Goal: Task Accomplishment & Management: Manage account settings

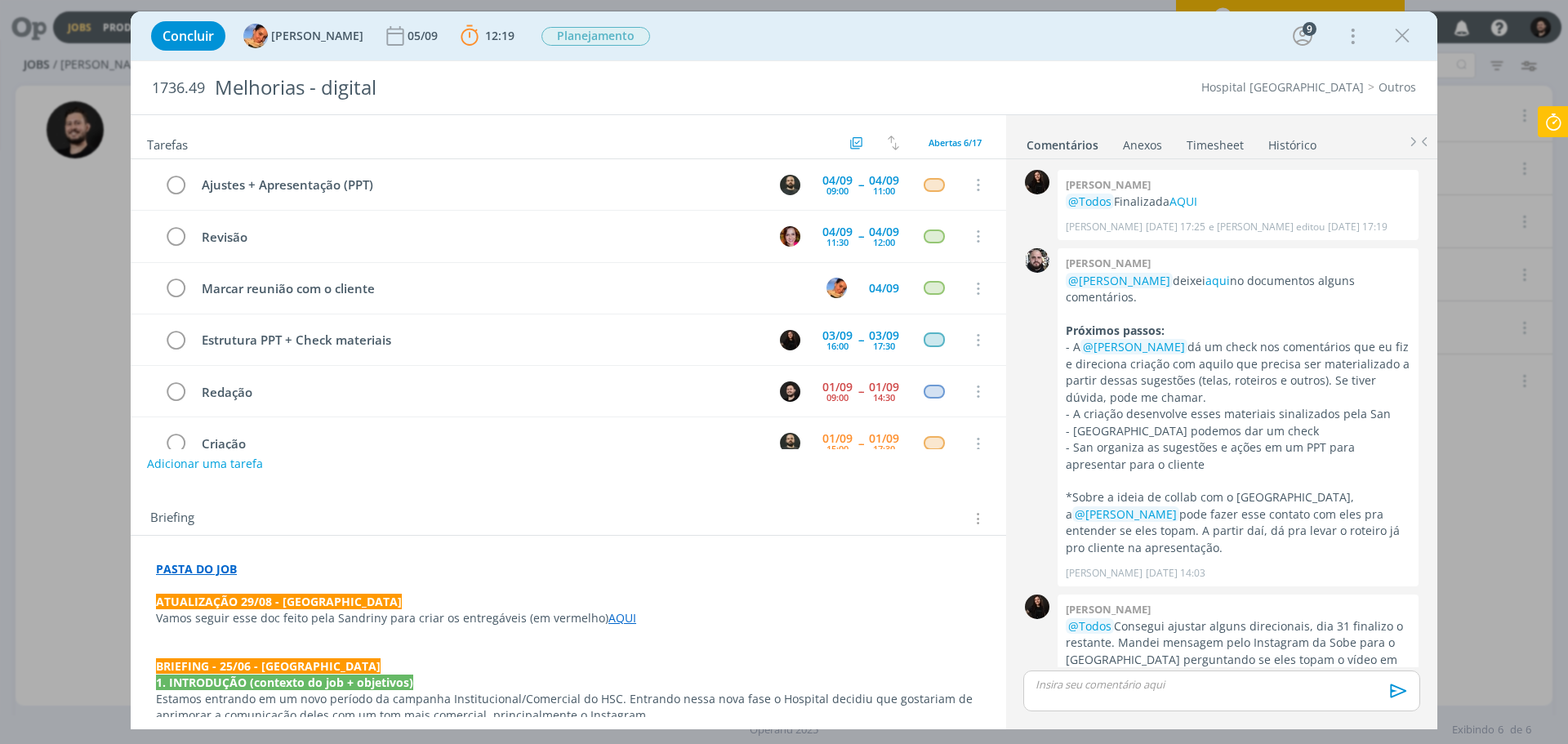
scroll to position [514, 0]
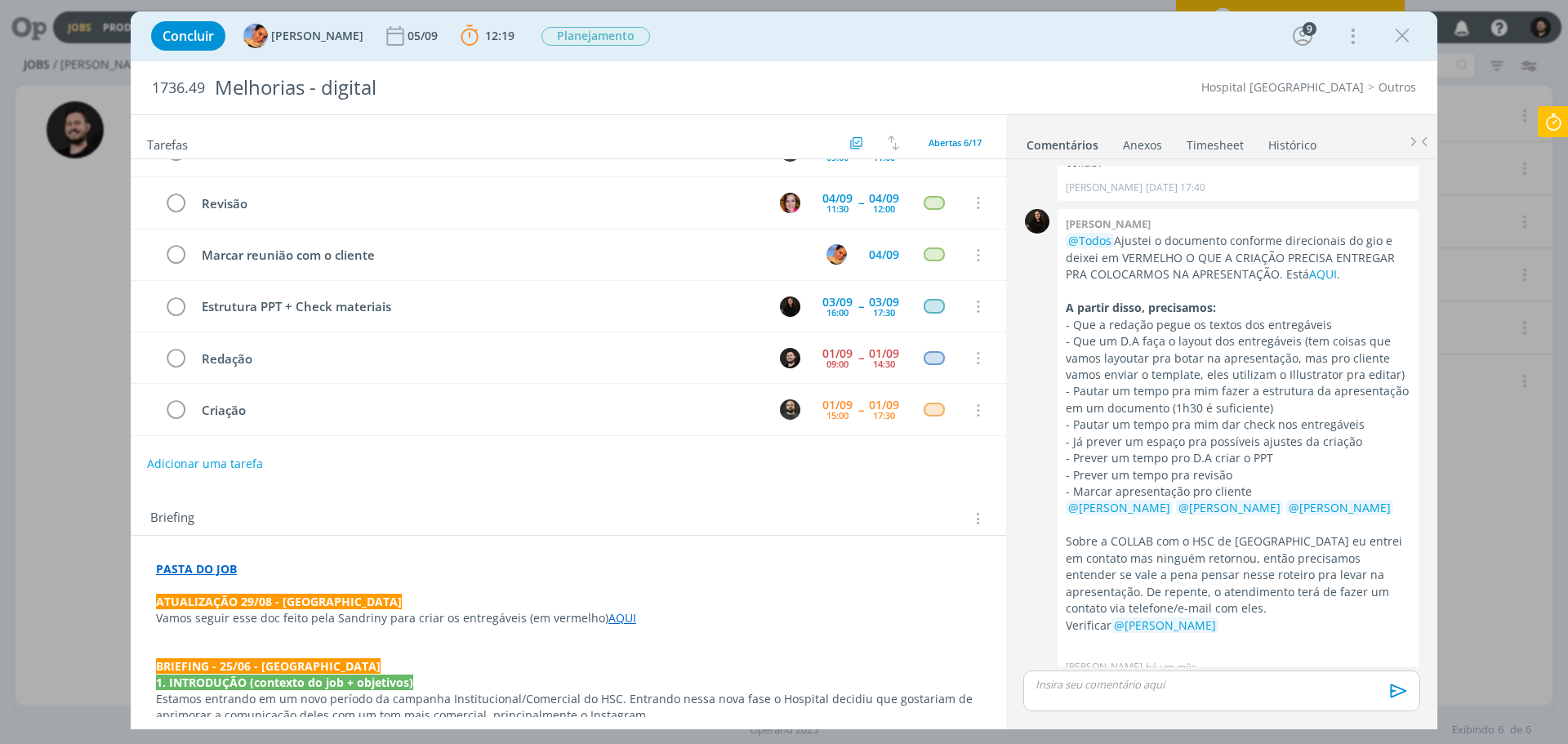
click at [1177, 680] on p "dialog" at bounding box center [1221, 685] width 371 height 15
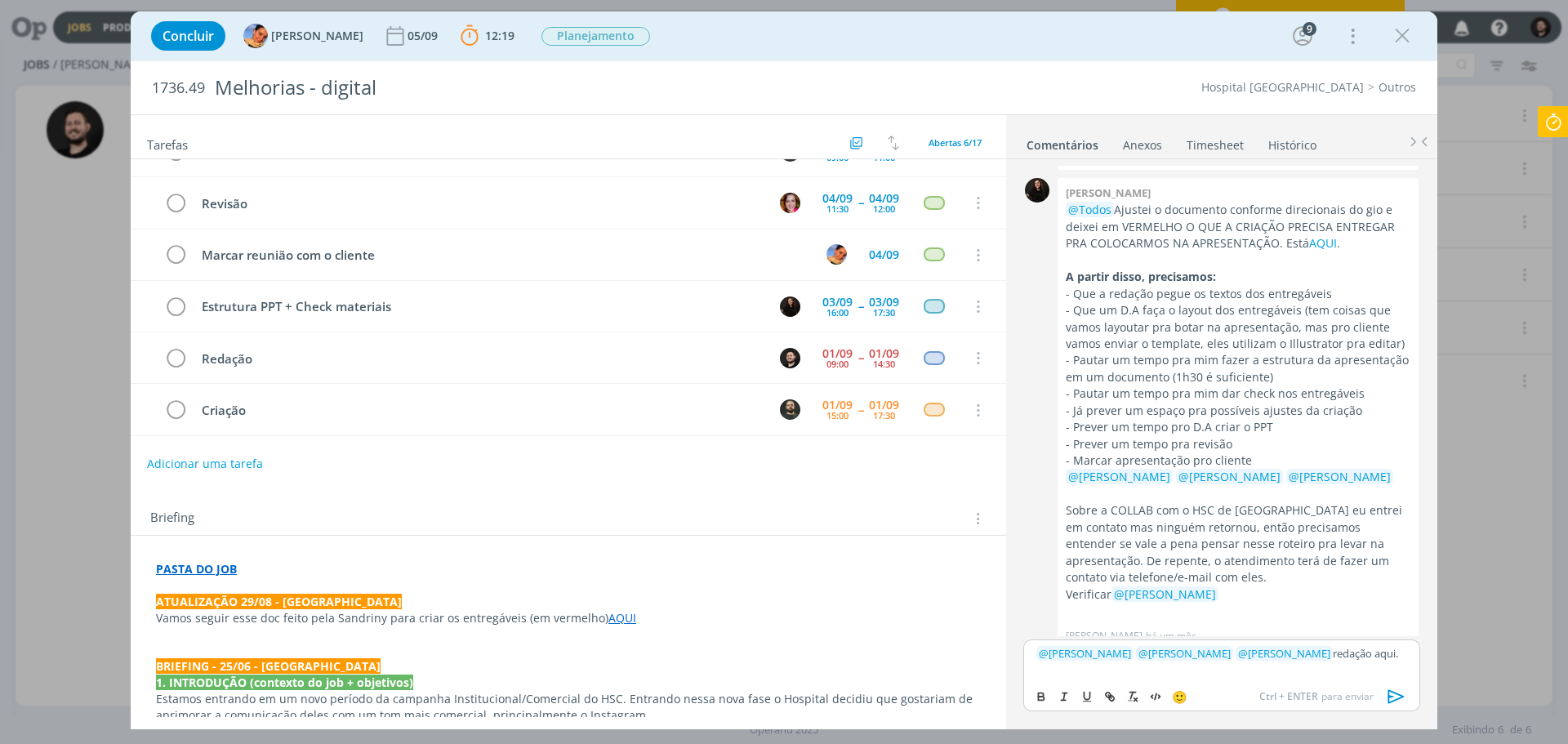
click at [1350, 669] on div "﻿ @ [PERSON_NAME] ﻿ ﻿ @ [PERSON_NAME] ﻿ ﻿ @ [PERSON_NAME] ﻿ redação aqui." at bounding box center [1222, 660] width 397 height 41
click at [1354, 669] on div "﻿ @ [PERSON_NAME] ﻿ ﻿ @ [PERSON_NAME] ﻿ ﻿ @ [PERSON_NAME] ﻿ redação aqui." at bounding box center [1222, 660] width 397 height 41
drag, startPoint x: 1376, startPoint y: 659, endPoint x: 1347, endPoint y: 658, distance: 29.0
click at [1347, 658] on p "﻿ @ [PERSON_NAME] ﻿ ﻿ @ [PERSON_NAME] ﻿ ﻿ @ [PERSON_NAME] ﻿ redação aqui." at bounding box center [1221, 654] width 371 height 15
click at [1113, 700] on icon "dialog" at bounding box center [1112, 699] width 5 height 5
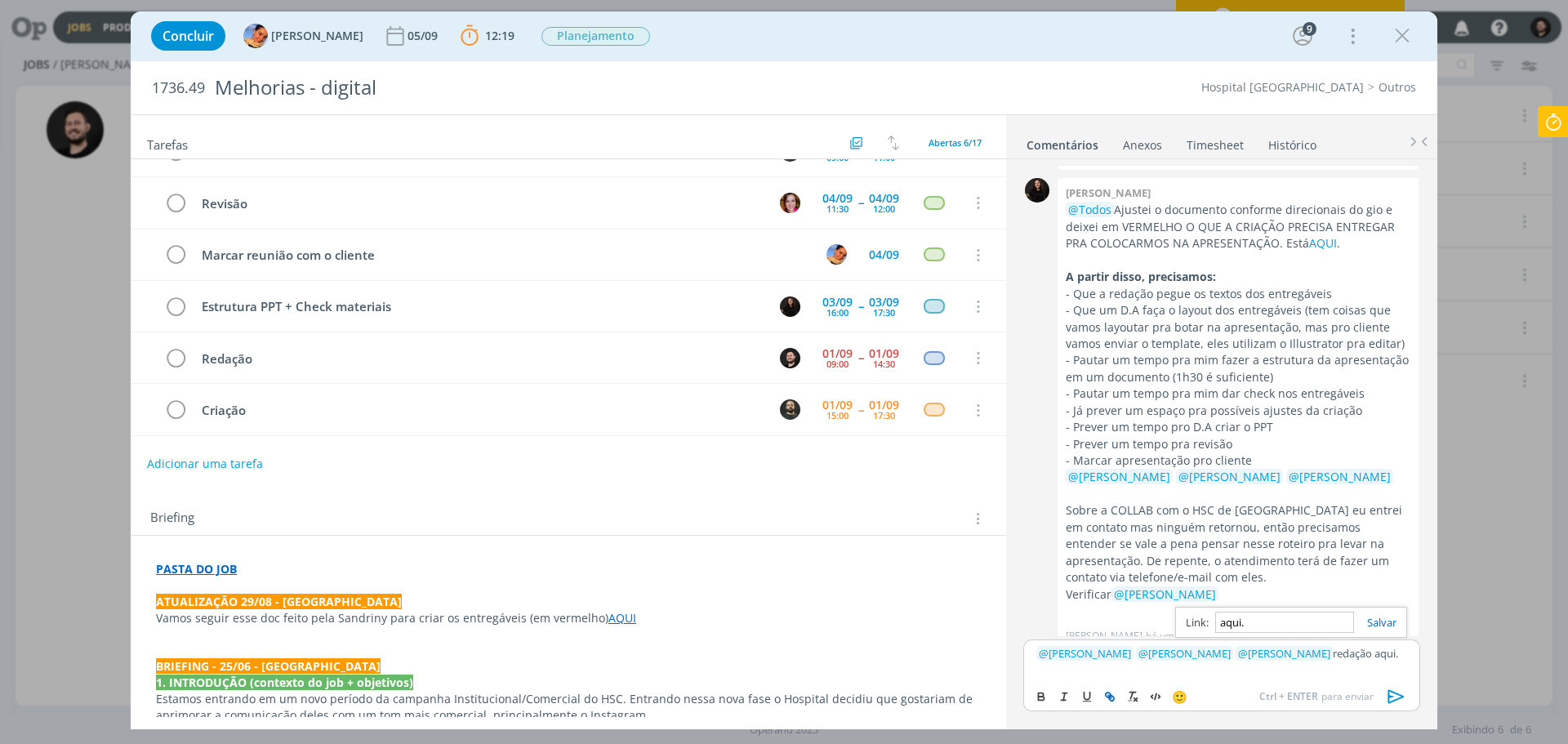
paste input "[URL][DOMAIN_NAME]"
type input "[URL][DOMAIN_NAME]"
click at [1376, 623] on link "dialog" at bounding box center [1375, 623] width 43 height 15
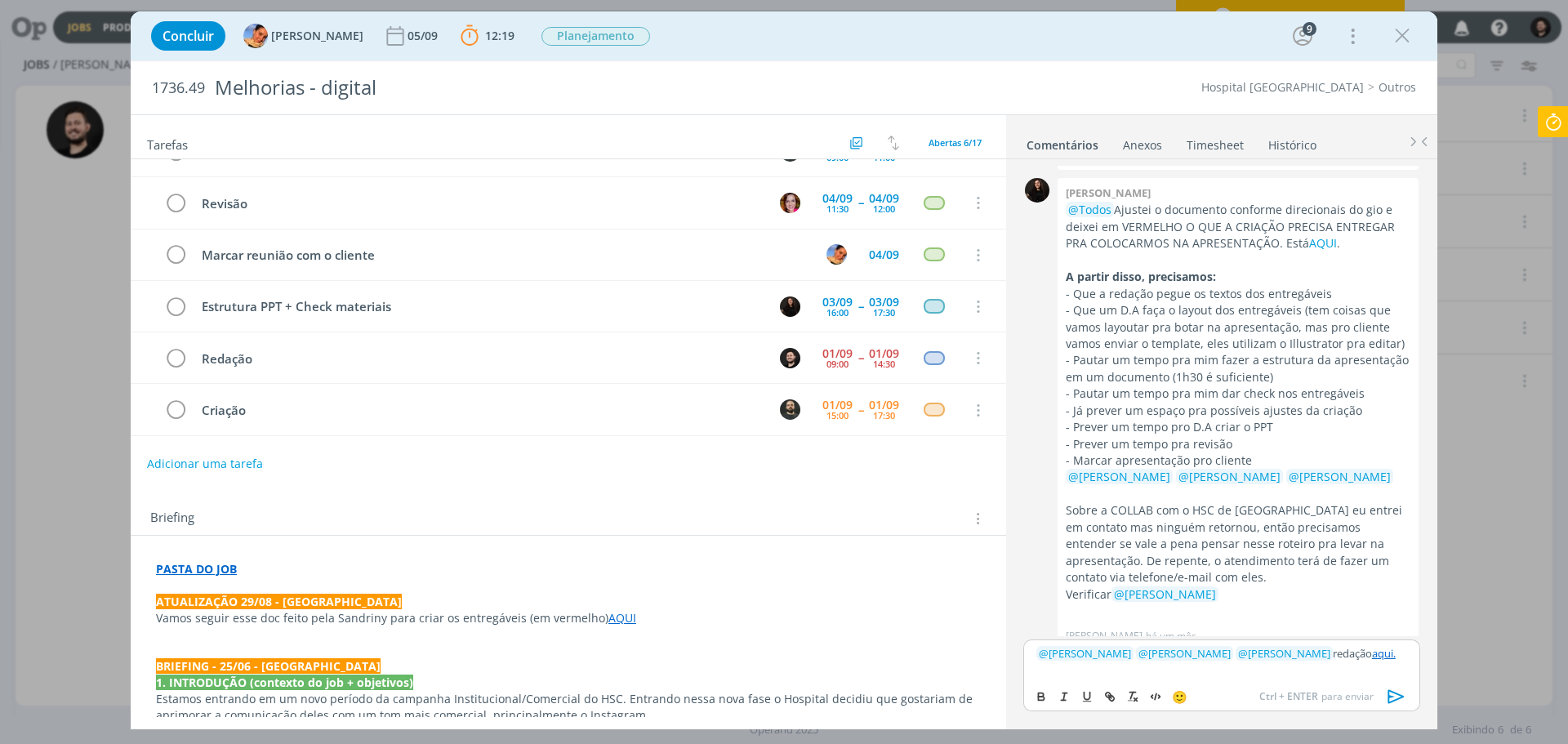
click at [1375, 659] on p "﻿ @ [PERSON_NAME] ﻿ ﻿ @ [PERSON_NAME] ﻿ ﻿ @ [PERSON_NAME] ﻿ redação aqui." at bounding box center [1221, 654] width 371 height 15
click at [1372, 652] on link "aqui." at bounding box center [1384, 654] width 23 height 15
click at [1334, 669] on div "﻿ @ [PERSON_NAME] ﻿ ﻿ @ [PERSON_NAME] ﻿ ﻿ @ [PERSON_NAME] ﻿ redação aqui." at bounding box center [1222, 660] width 397 height 41
click at [1372, 649] on link "aqui." at bounding box center [1384, 654] width 23 height 15
click at [1228, 621] on link "[URL][DOMAIN_NAME]" at bounding box center [1199, 622] width 111 height 21
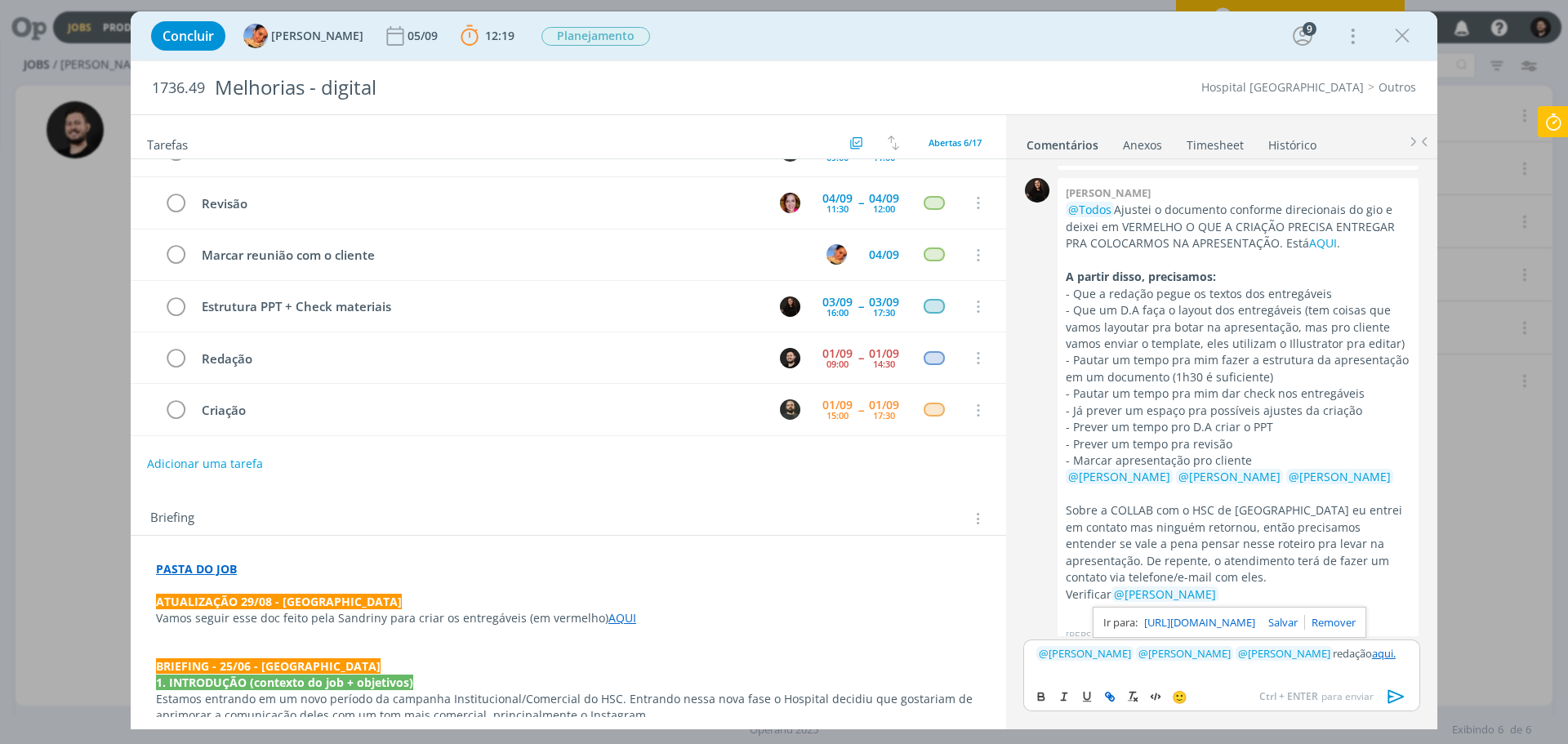
click at [1389, 697] on icon "dialog" at bounding box center [1397, 697] width 17 height 14
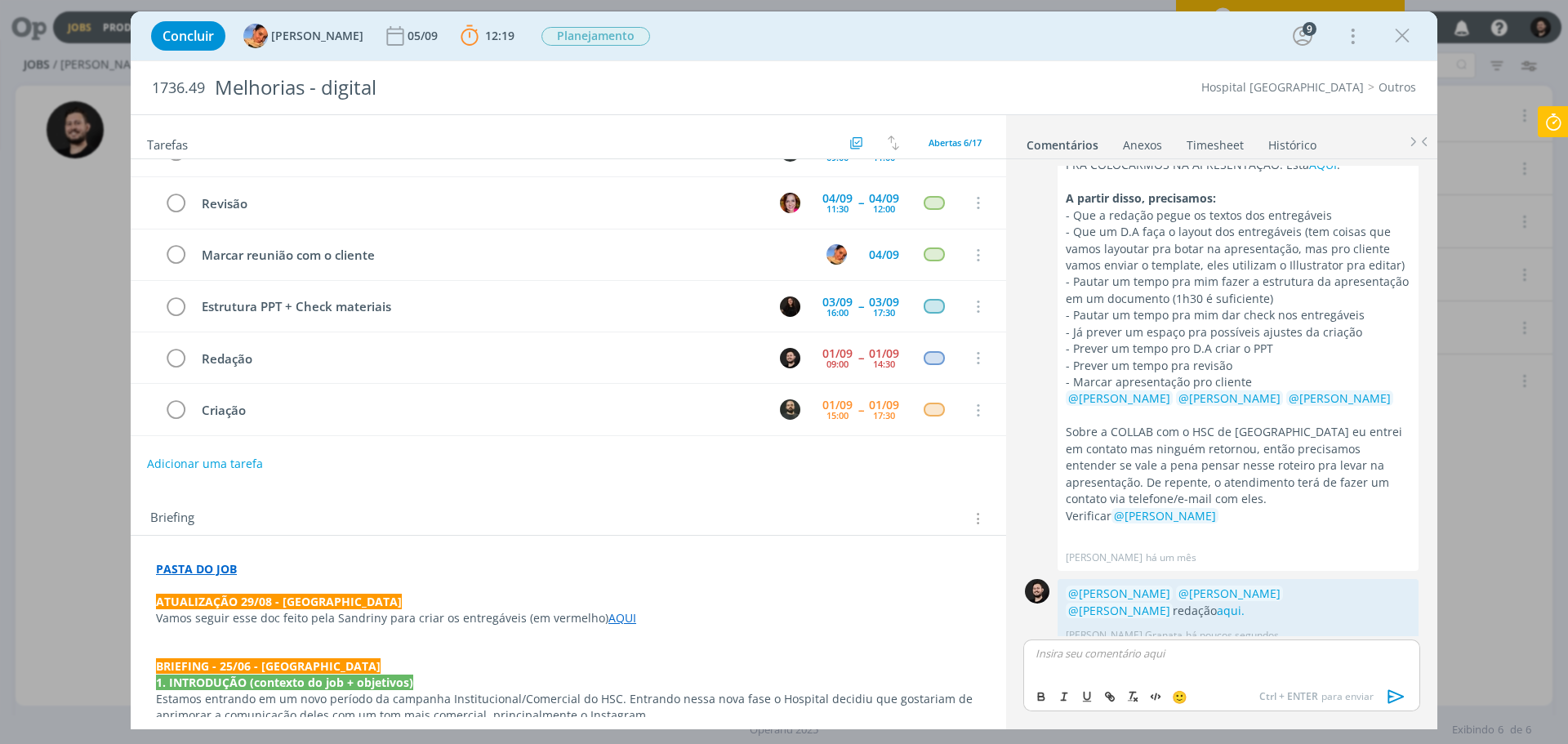
click at [1552, 137] on icon at bounding box center [1553, 122] width 29 height 32
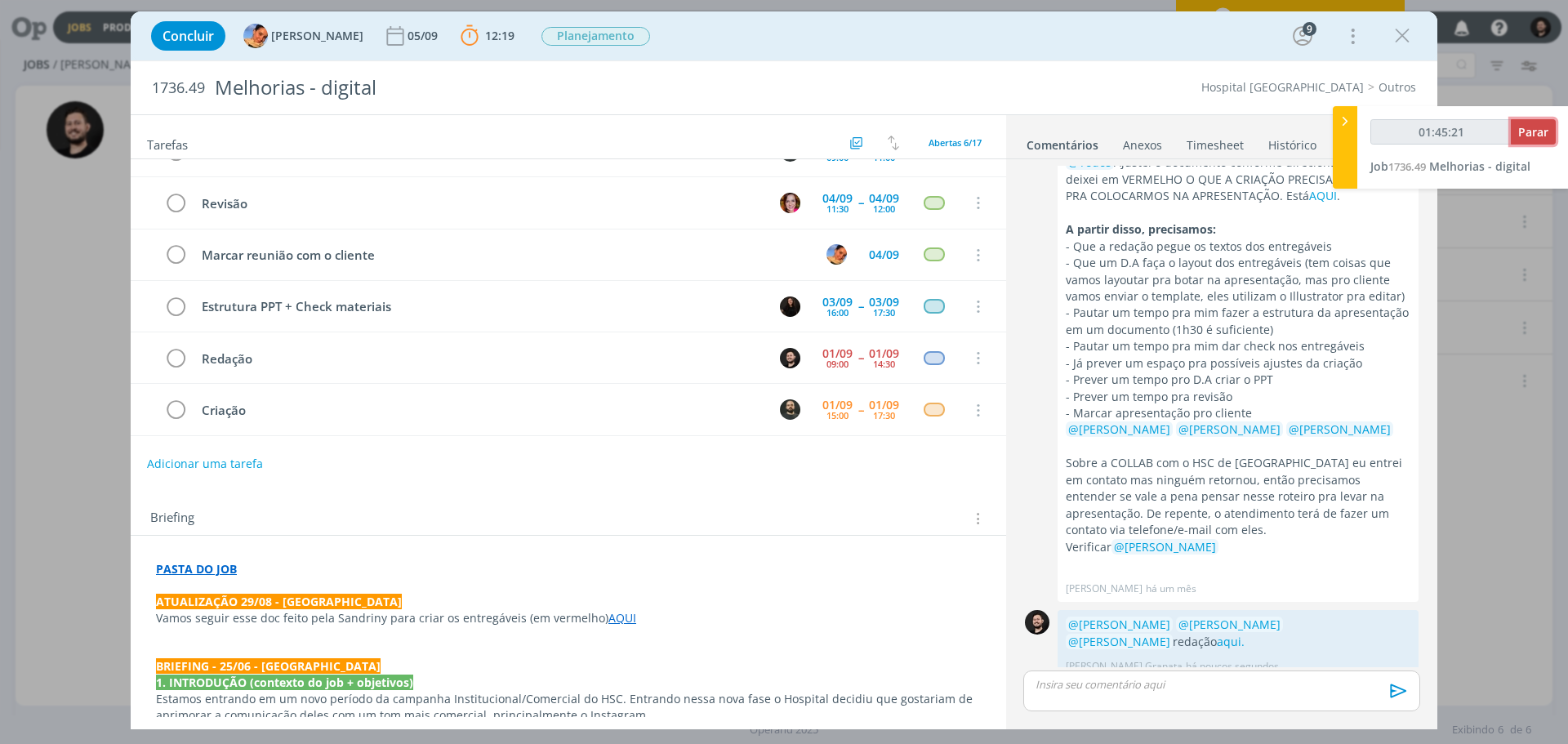
click at [1522, 137] on span "Parar" at bounding box center [1534, 132] width 30 height 16
type input "01:46:00"
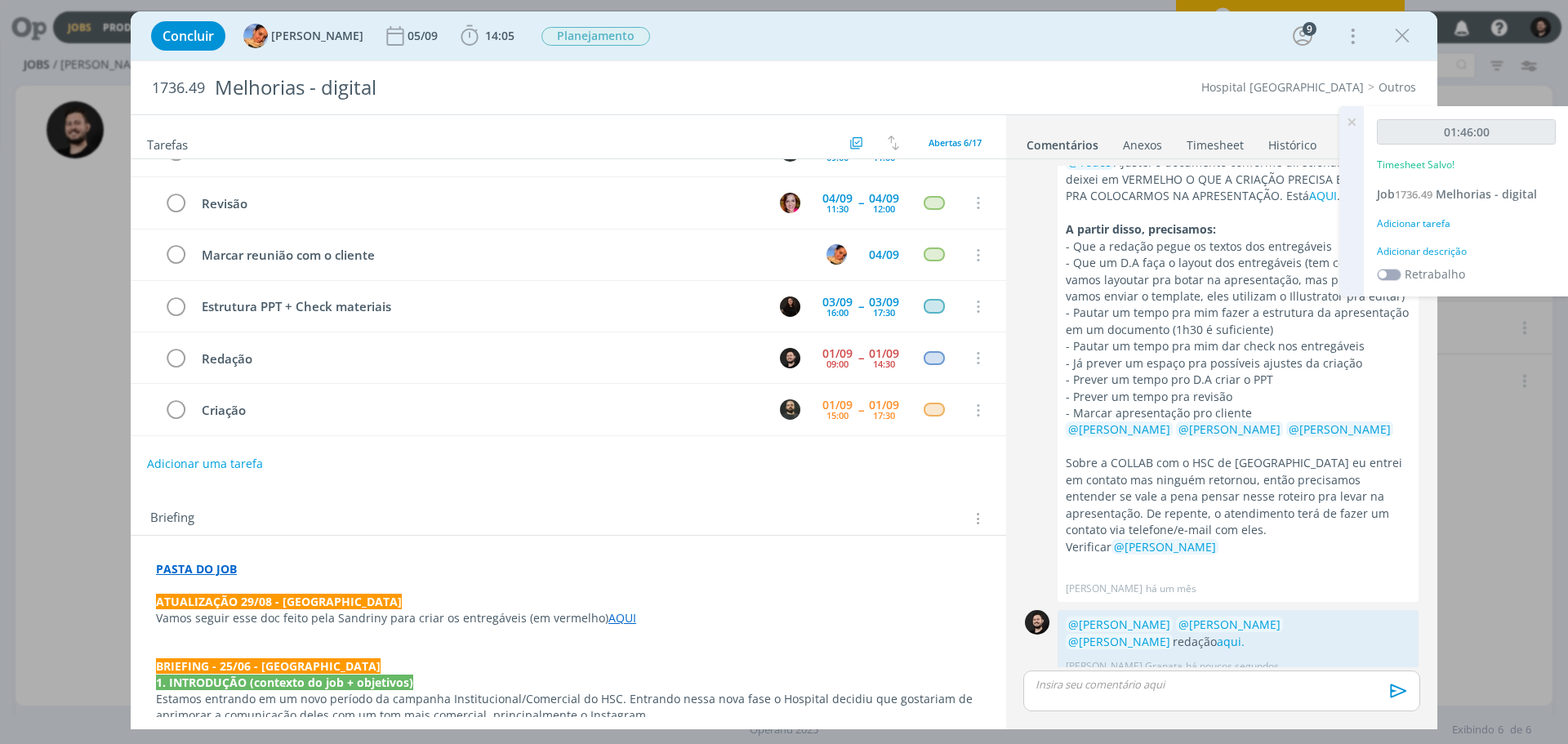
click at [1433, 245] on div "Adicionar descrição" at bounding box center [1467, 252] width 179 height 15
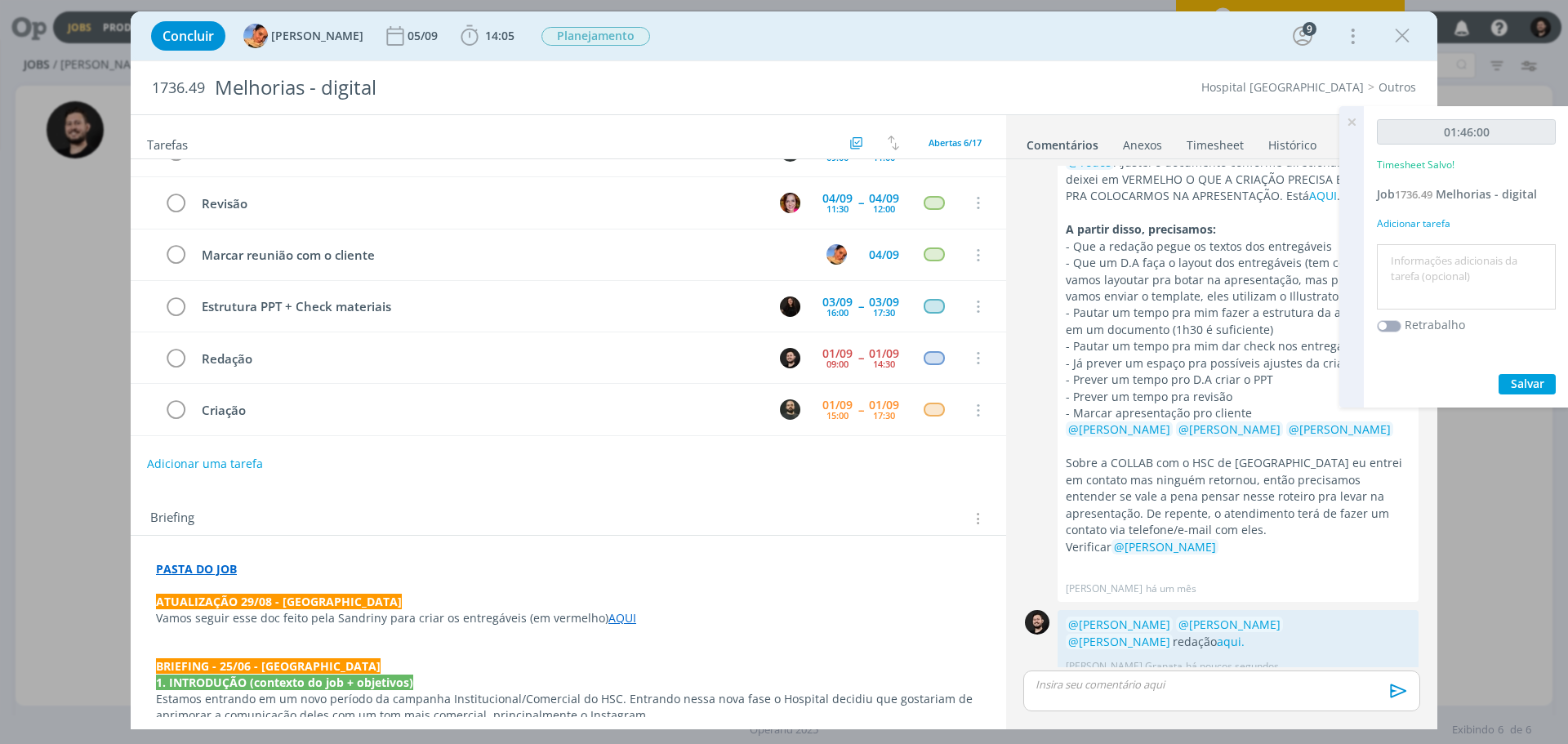
click at [1447, 261] on textarea at bounding box center [1467, 276] width 171 height 58
type textarea "Redação"
click at [1524, 377] on span "Salvar" at bounding box center [1528, 384] width 34 height 16
click at [1350, 126] on icon at bounding box center [1351, 122] width 29 height 32
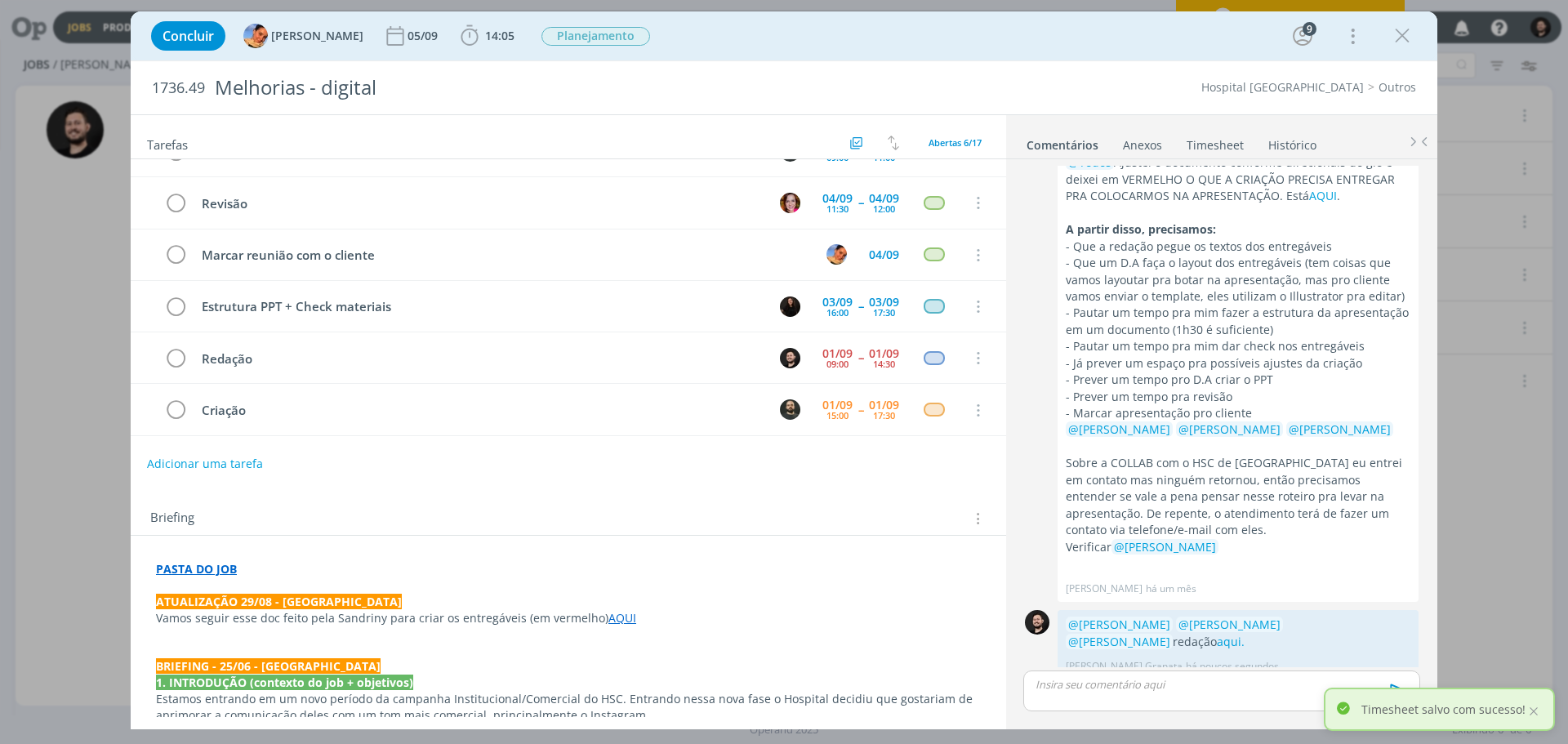
click at [1228, 142] on link "Timesheet" at bounding box center [1215, 142] width 59 height 23
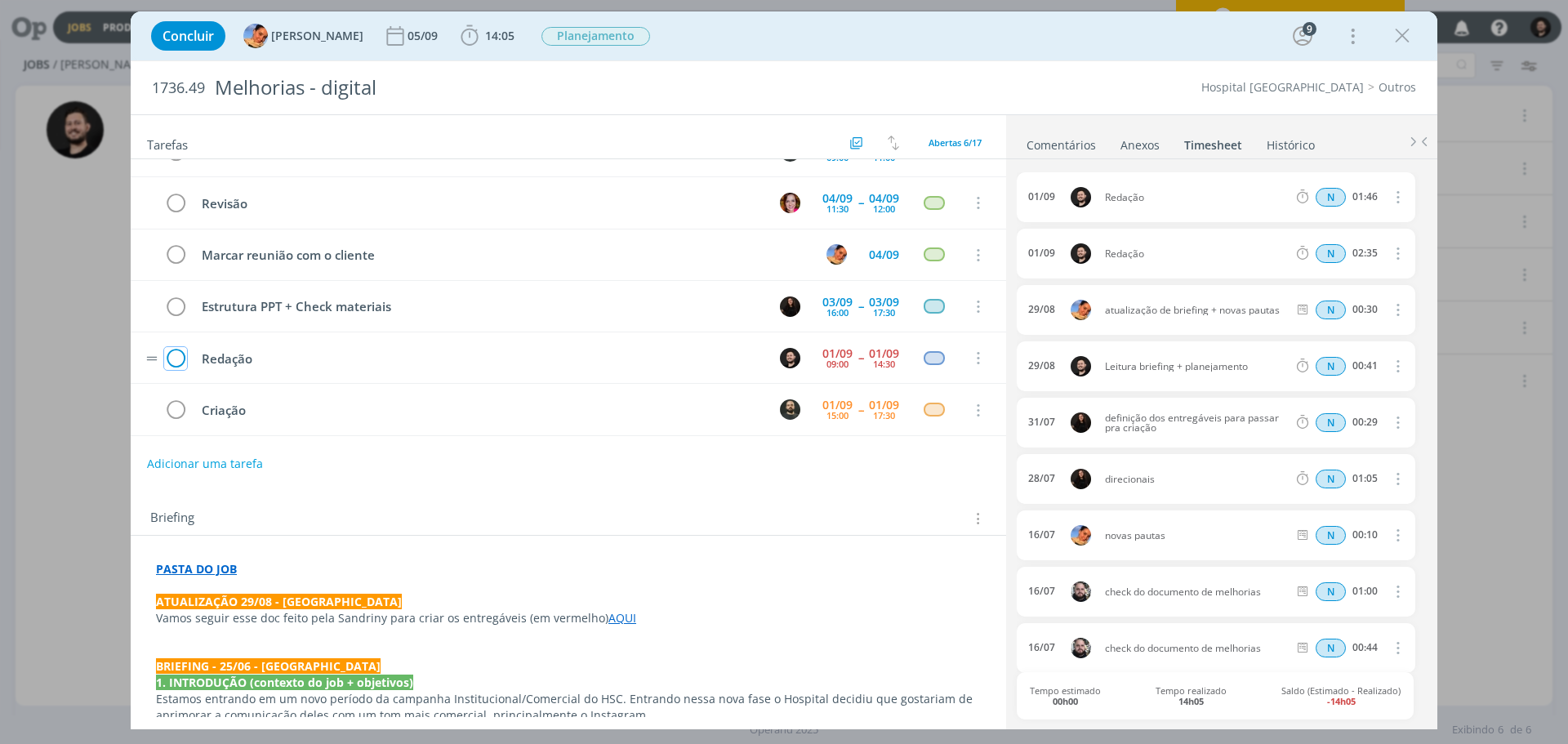
click at [182, 354] on icon "dialog" at bounding box center [175, 358] width 23 height 24
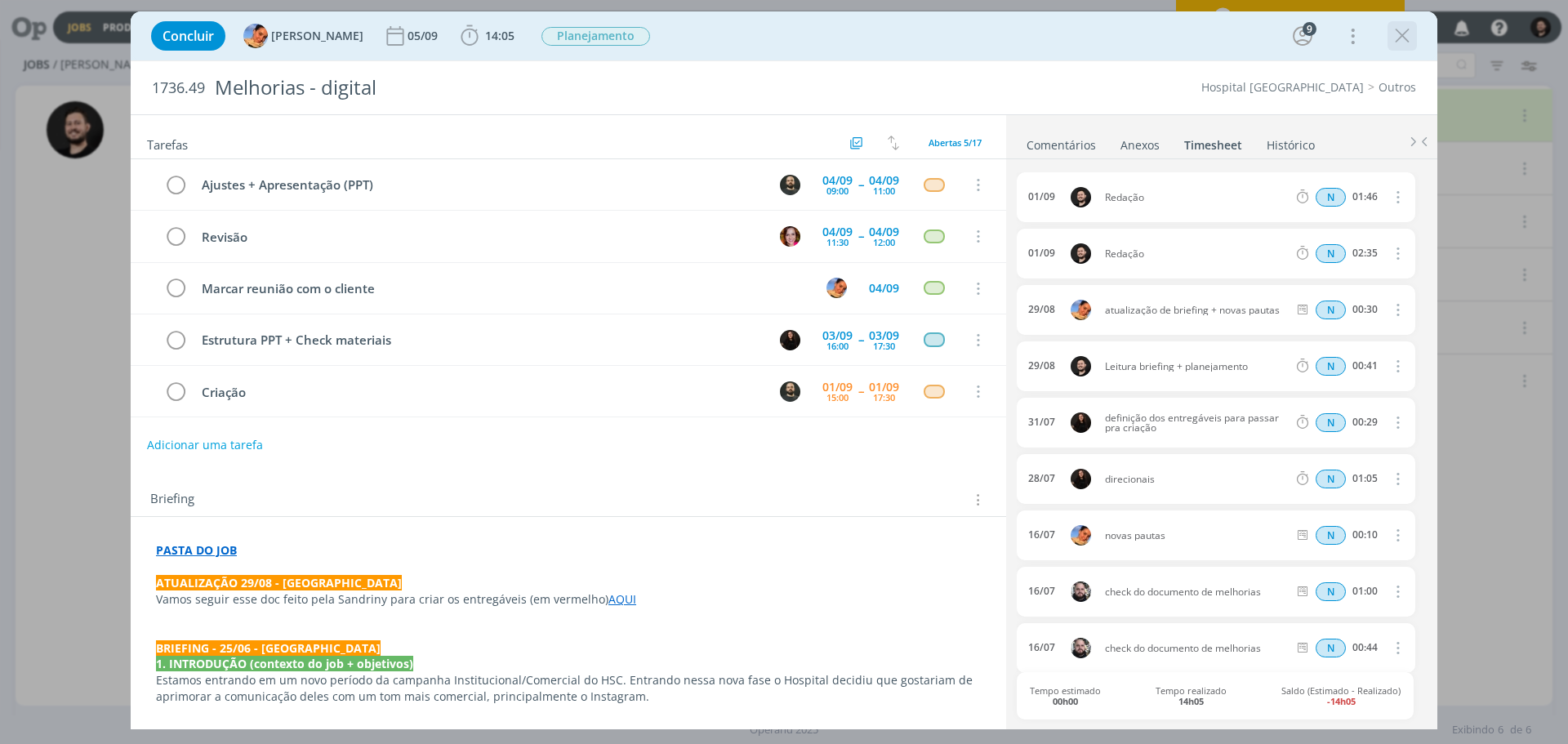
scroll to position [0, 0]
click at [1404, 38] on icon "dialog" at bounding box center [1402, 35] width 24 height 24
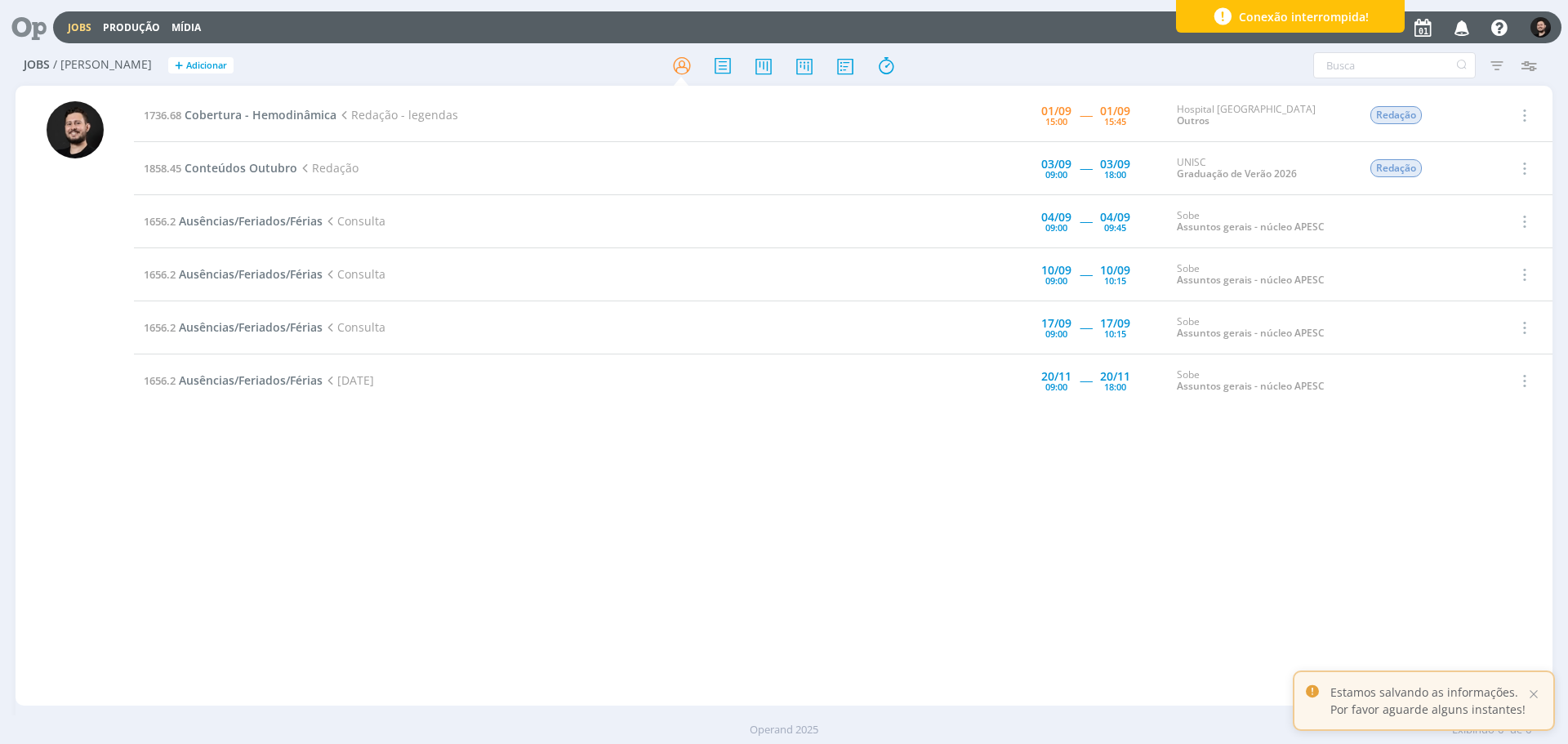
drag, startPoint x: 134, startPoint y: 476, endPoint x: 106, endPoint y: 462, distance: 31.3
click at [132, 475] on div "1736.68 Cobertura - Hemodinâmica Redação - legendas [DATE] 15:00 ----- [DATE] 1…" at bounding box center [784, 395] width 1537 height 620
click at [114, 447] on div at bounding box center [75, 397] width 118 height 617
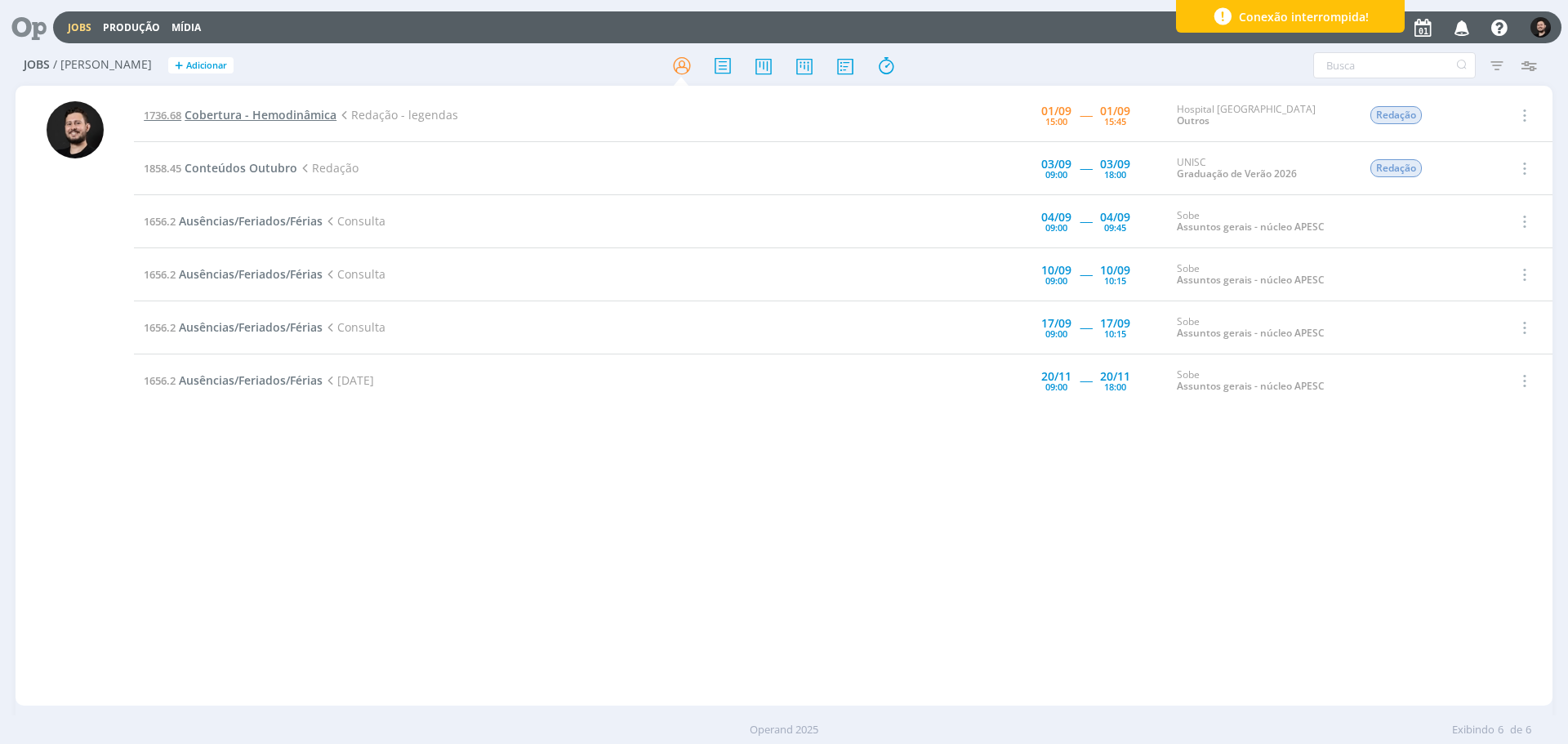
click at [220, 121] on span "Cobertura - Hemodinâmica" at bounding box center [260, 115] width 152 height 16
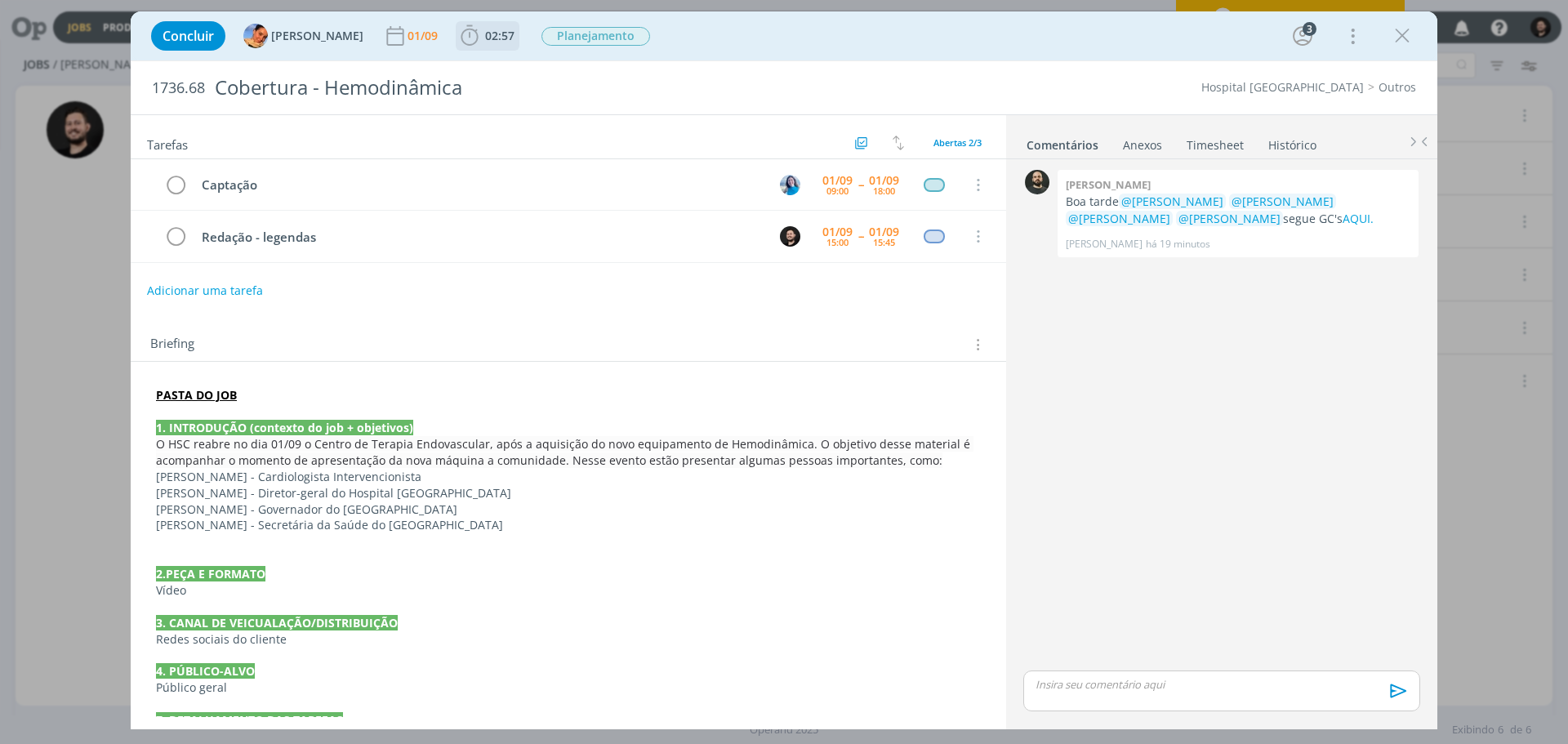
click at [457, 28] on icon "dialog" at bounding box center [469, 35] width 24 height 24
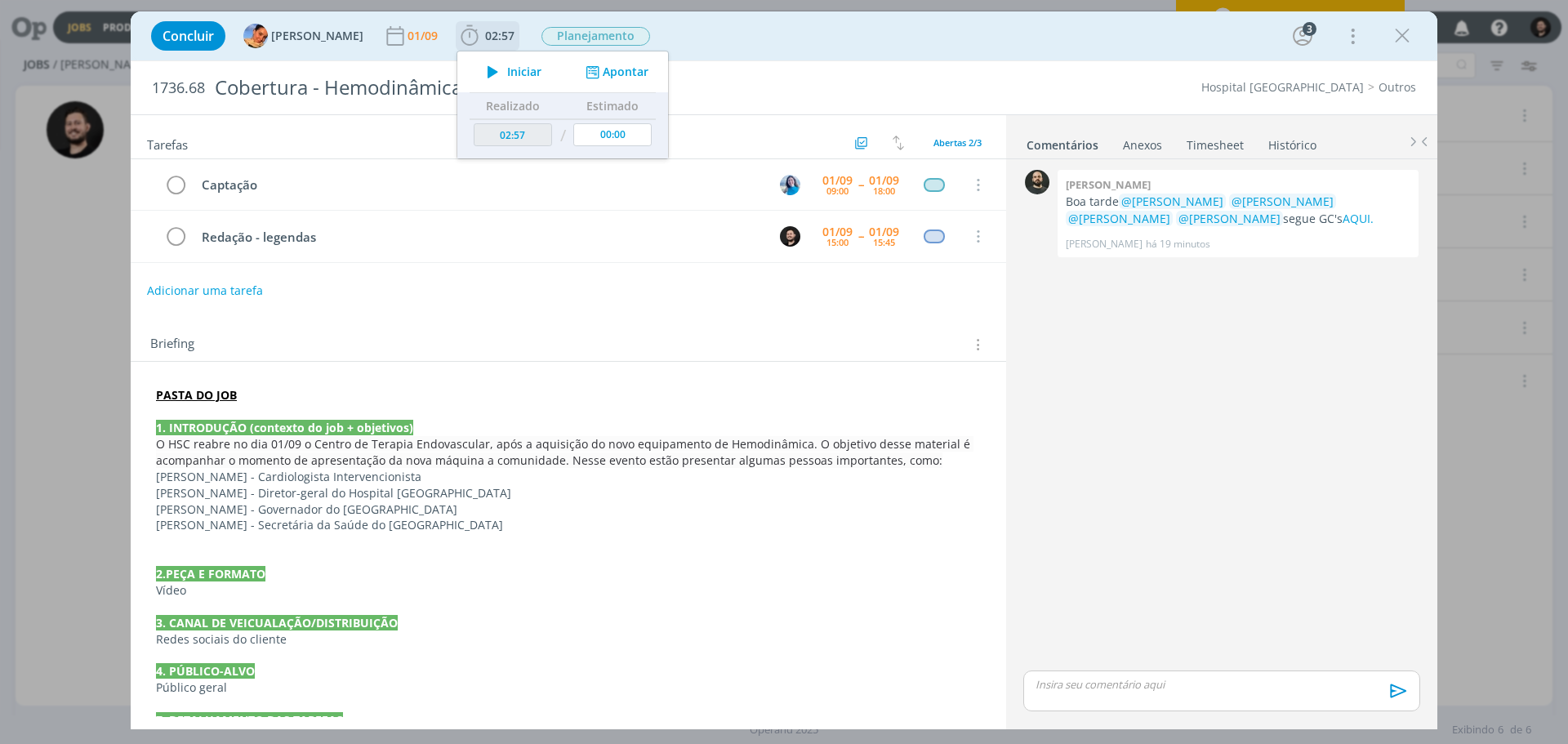
click at [478, 76] on icon "dialog" at bounding box center [493, 71] width 28 height 21
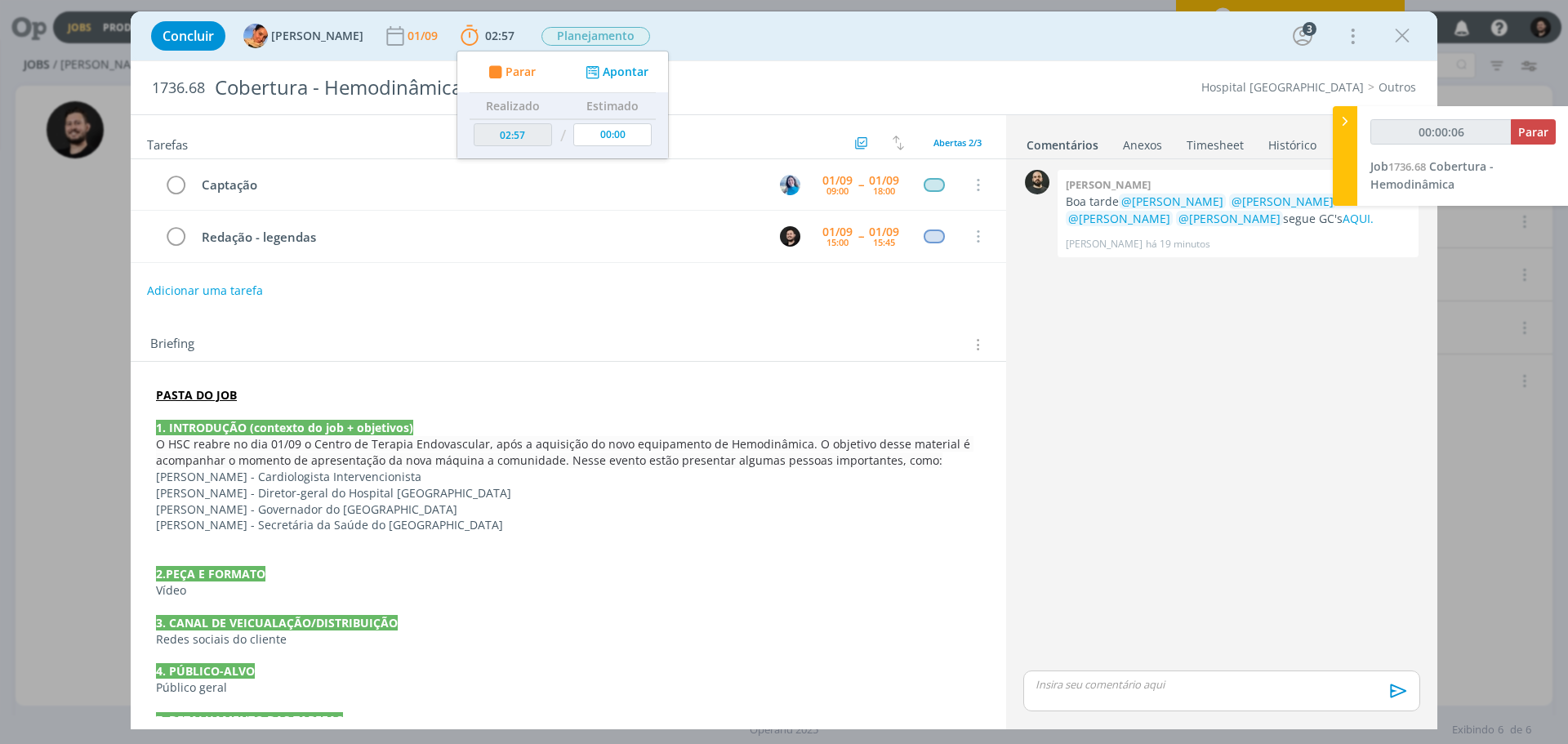
type input "00:00:07"
click at [1347, 114] on icon at bounding box center [1345, 121] width 17 height 17
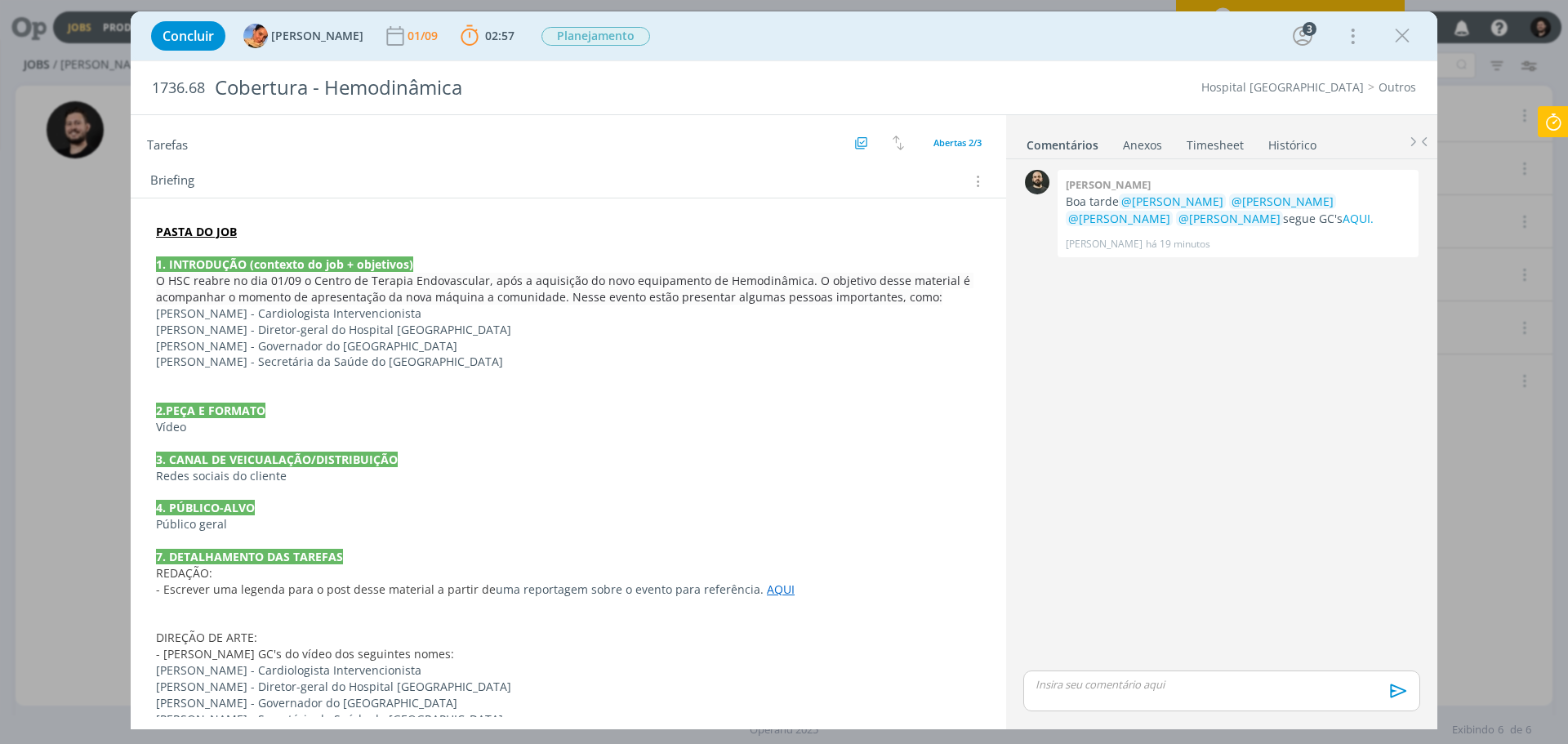
scroll to position [235, 0]
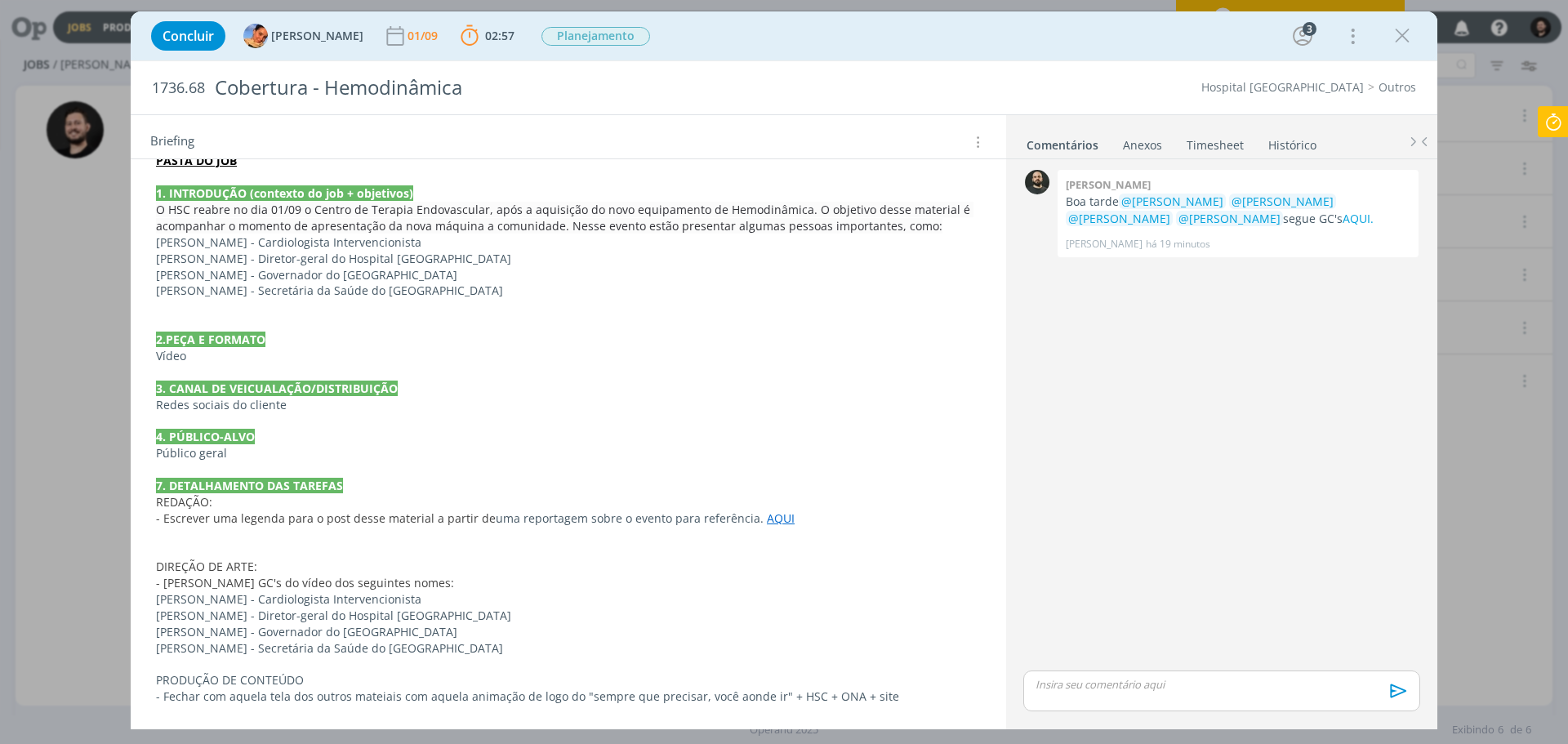
click at [767, 520] on link "AQUI" at bounding box center [781, 518] width 28 height 16
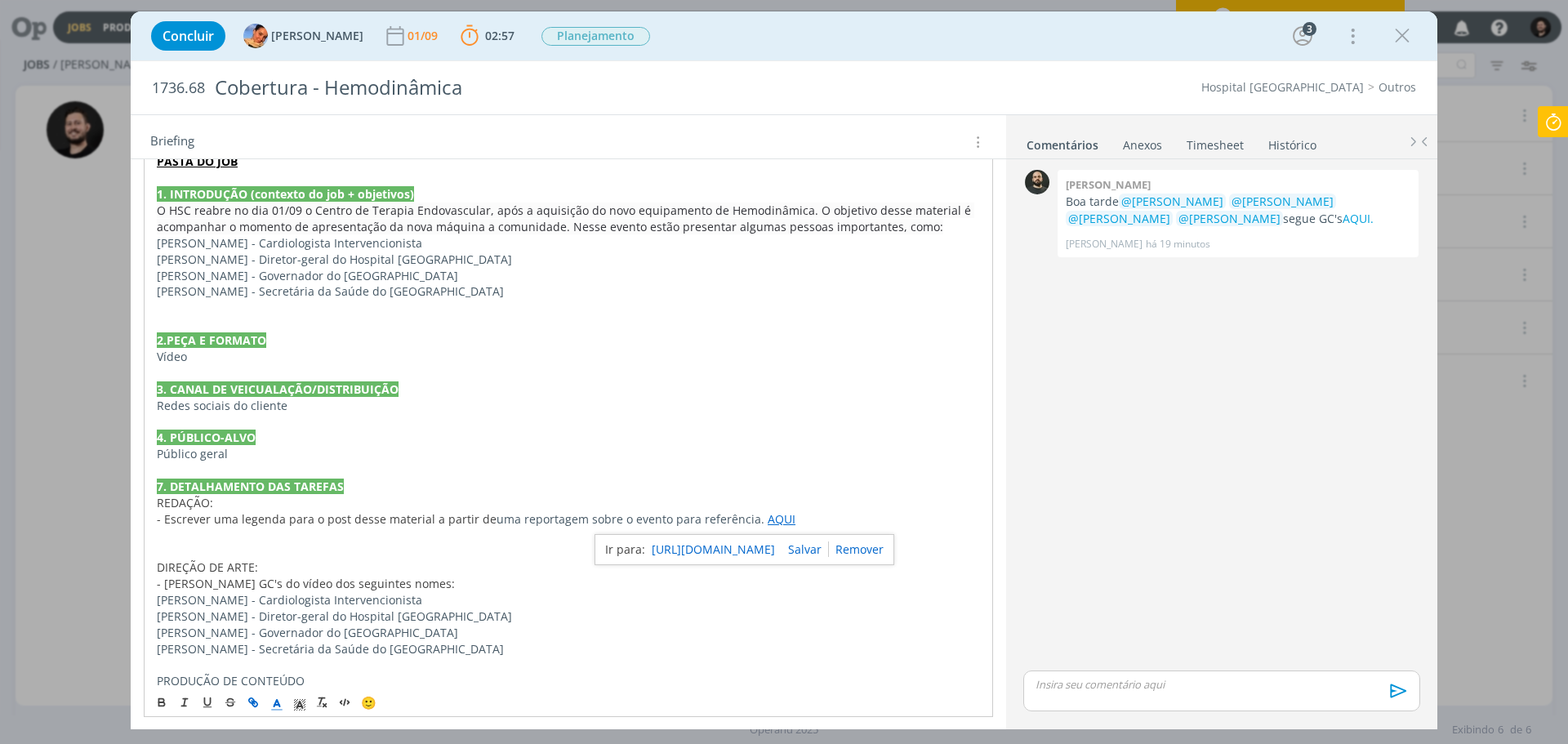
click at [769, 545] on link "[URL][DOMAIN_NAME]" at bounding box center [713, 550] width 123 height 21
click at [462, 455] on p "Público geral" at bounding box center [568, 454] width 823 height 17
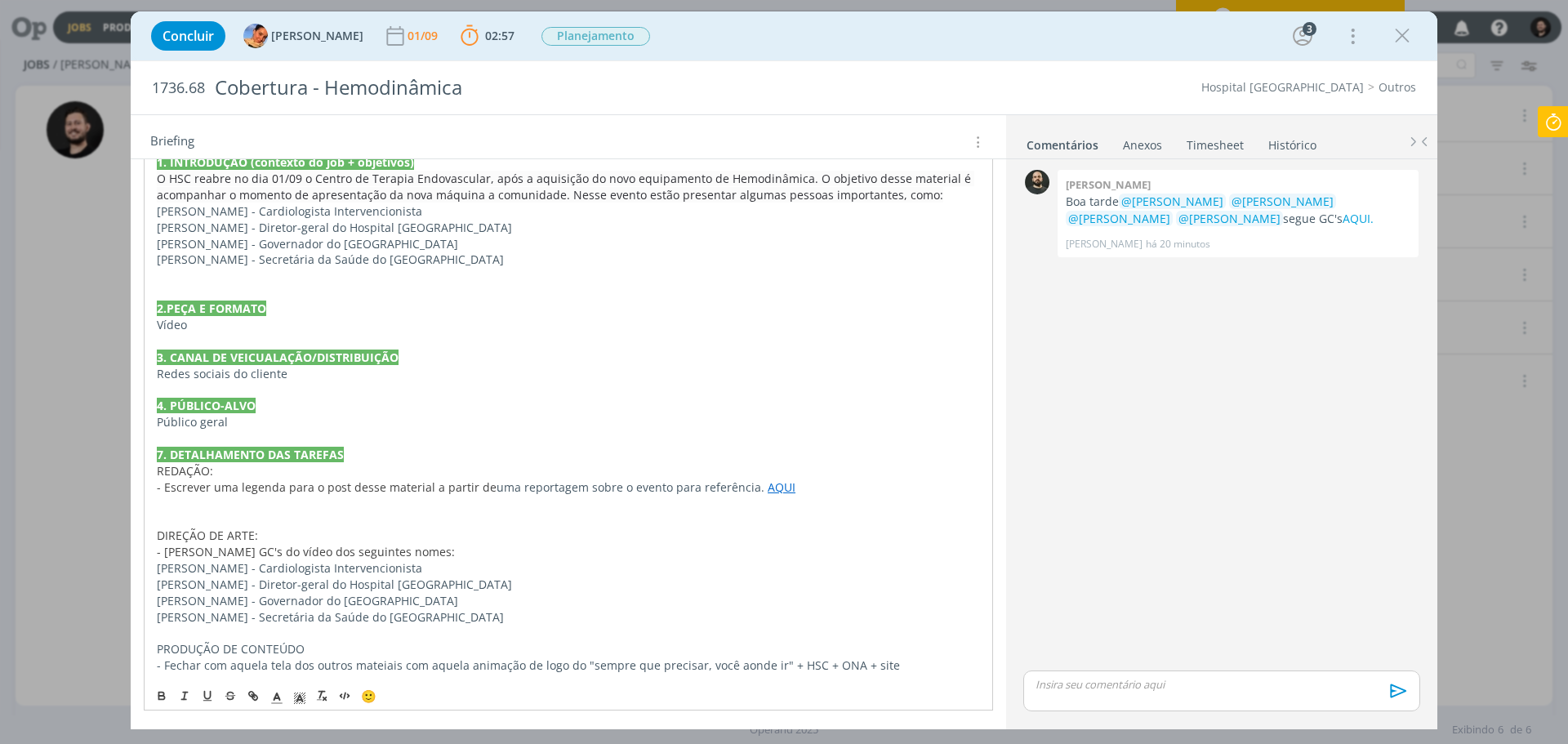
scroll to position [0, 0]
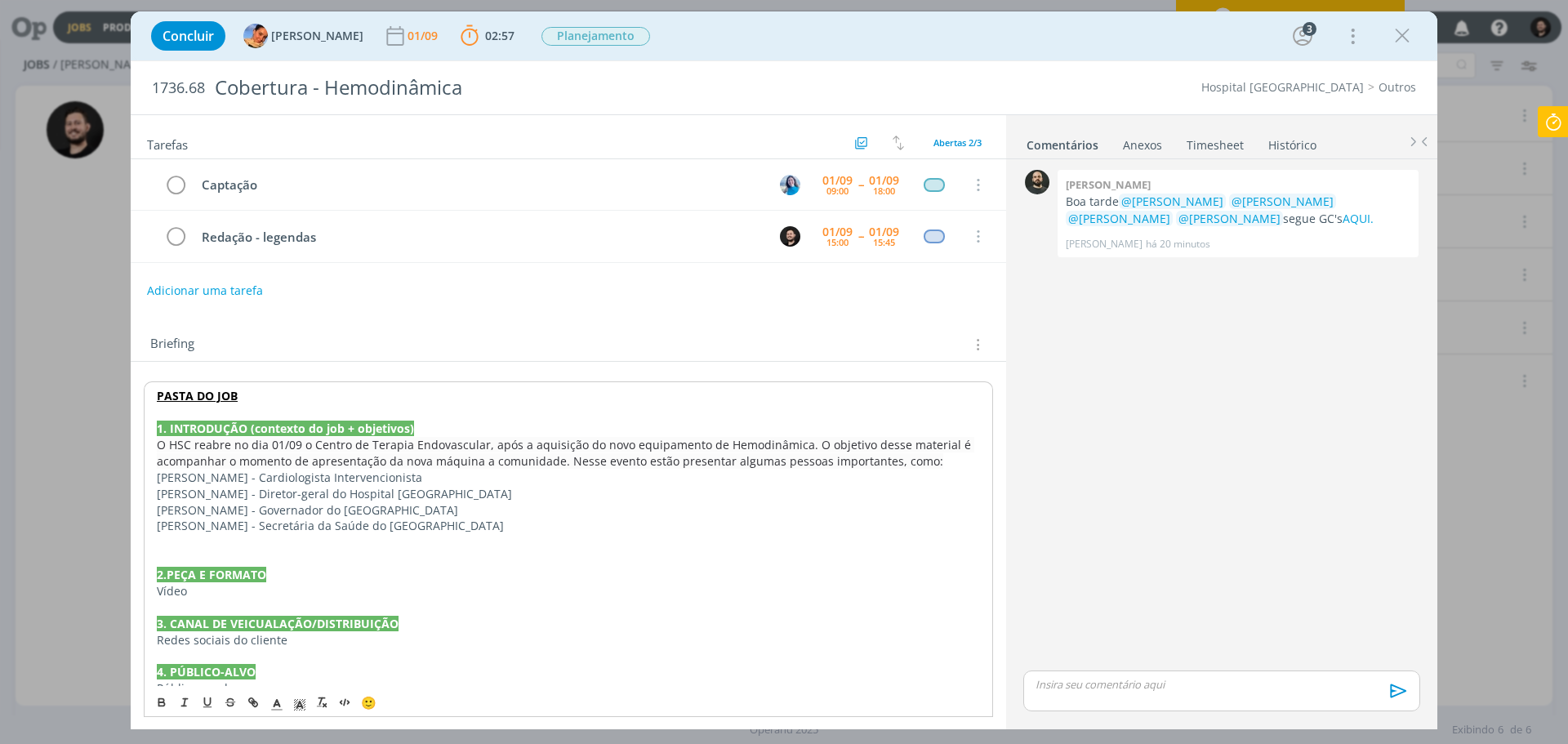
click at [395, 368] on div "PASTA DO JOB 1. INTRODUÇÃO (contexto do job + objetivos) O HSC reabre no dia 01…" at bounding box center [568, 673] width 875 height 622
click at [206, 390] on strong "PASTA DO JOB" at bounding box center [196, 395] width 81 height 16
click at [224, 421] on link "[URL][DOMAIN_NAME]" at bounding box center [262, 426] width 123 height 21
click at [420, 371] on div "PASTA DO JOB 1. INTRODUÇÃO (contexto do job + objetivos) O HSC reabre no dia 01…" at bounding box center [568, 673] width 875 height 622
click at [415, 371] on div "PASTA DO JOB 1. INTRODUÇÃO (contexto do job + objetivos) O HSC reabre no dia 01…" at bounding box center [568, 657] width 875 height 590
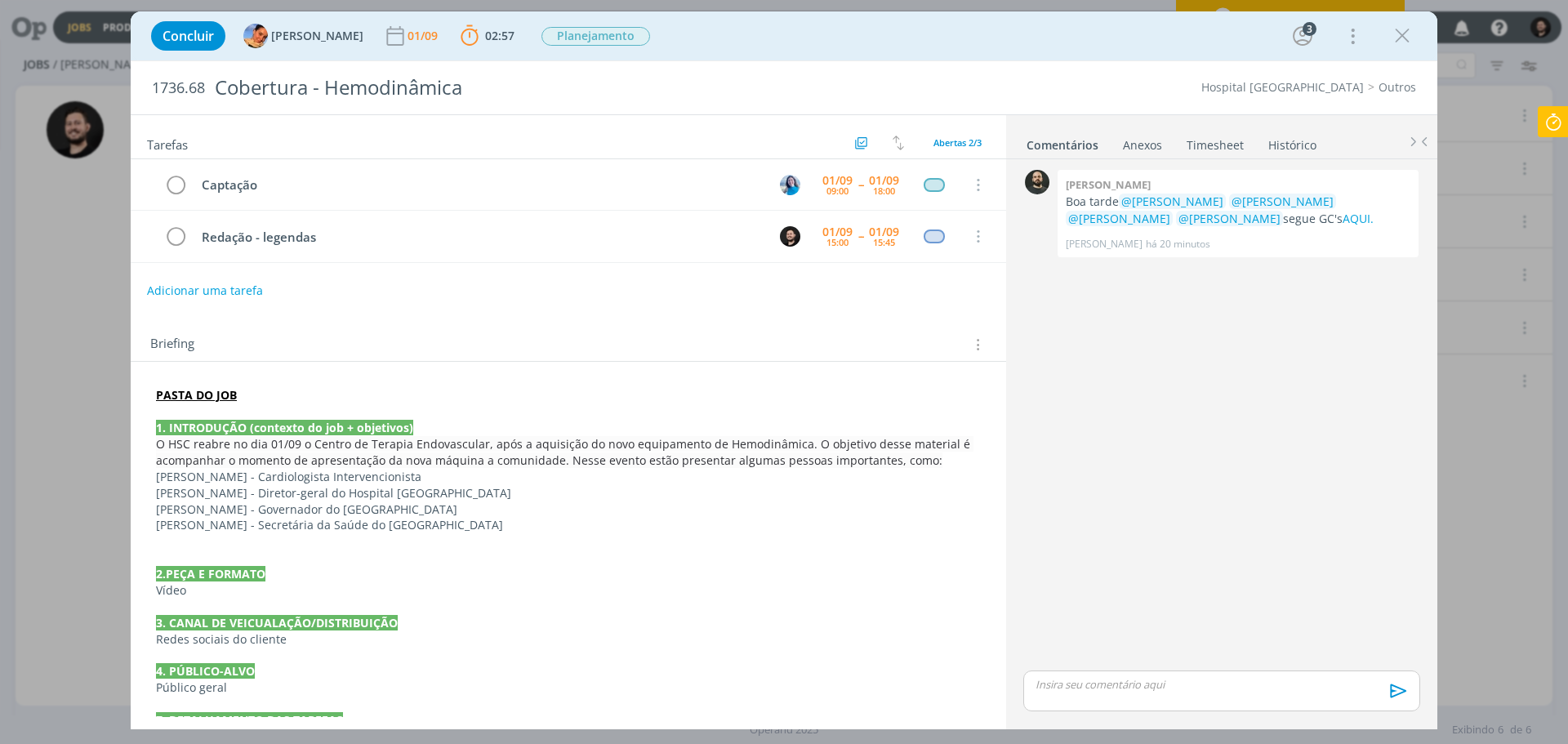
click at [415, 370] on div "PASTA DO JOB 1. INTRODUÇÃO (contexto do job + objetivos) O HSC reabre no dia 01…" at bounding box center [568, 657] width 875 height 590
click at [1176, 699] on div "dialog" at bounding box center [1222, 691] width 397 height 41
click at [1163, 660] on p "﻿ @ [PERSON_NAME] ﻿" at bounding box center [1221, 654] width 371 height 15
drag, startPoint x: 1369, startPoint y: 665, endPoint x: 1318, endPoint y: 667, distance: 51.0
click at [1318, 667] on div "﻿ @ [PERSON_NAME] ﻿ ﻿ @ [PERSON_NAME] ﻿ redação da legenda aqui." at bounding box center [1222, 660] width 397 height 41
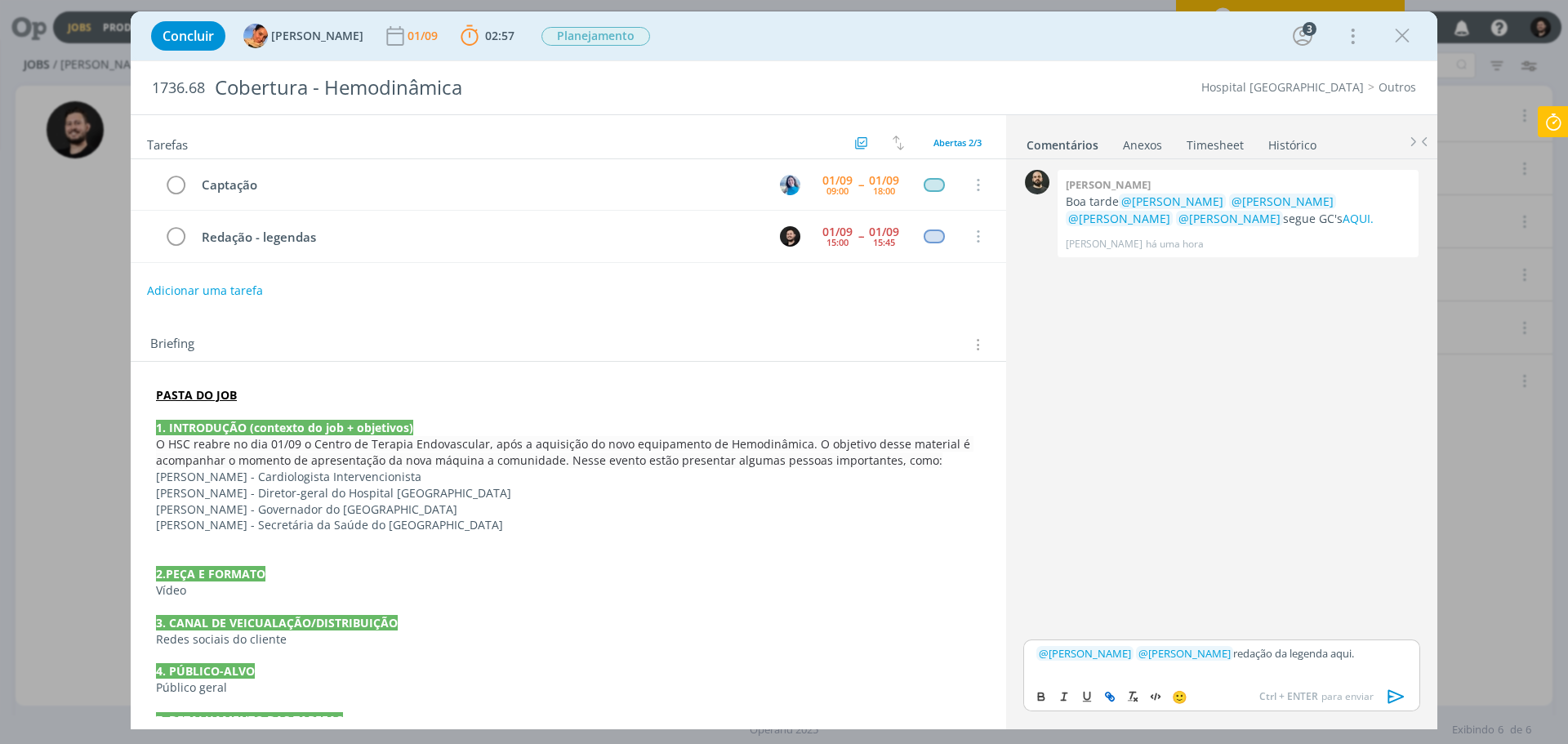
click at [1103, 698] on icon "dialog" at bounding box center [1110, 697] width 13 height 13
paste input "[URL][DOMAIN_NAME]"
type input "[URL][DOMAIN_NAME]"
click at [1373, 628] on link "dialog" at bounding box center [1375, 623] width 43 height 15
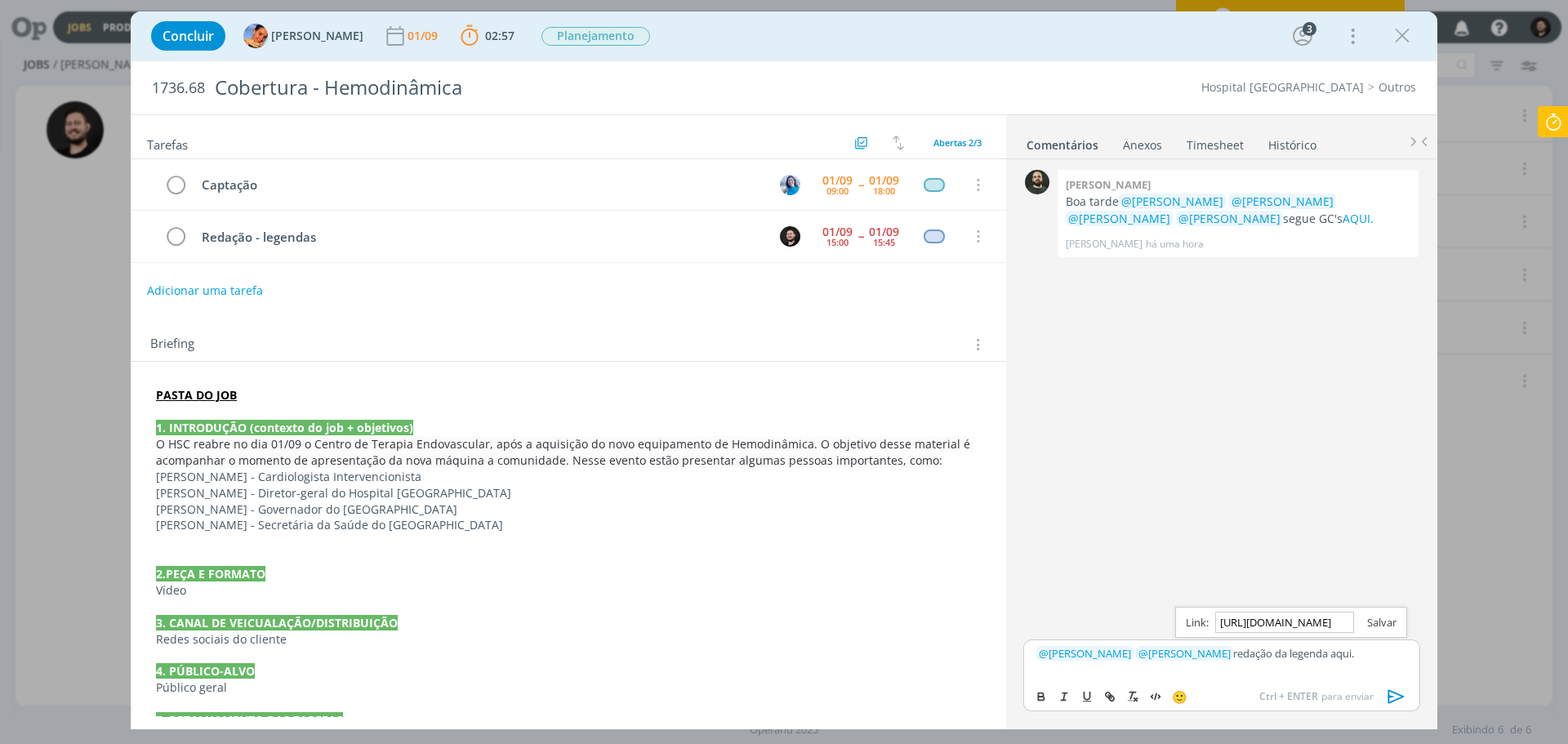
scroll to position [0, 0]
click at [1369, 652] on p "﻿ @ [PERSON_NAME] ﻿ ﻿ @ [PERSON_NAME] ﻿ redação da legenda aqui." at bounding box center [1221, 654] width 371 height 15
click at [1332, 654] on link "aqui." at bounding box center [1340, 654] width 23 height 15
click at [1256, 621] on link "[URL][DOMAIN_NAME]" at bounding box center [1199, 622] width 111 height 21
click at [1267, 675] on div "﻿ @ [PERSON_NAME] ﻿ ﻿ @ [PERSON_NAME] ﻿ redação da legenda aqui." at bounding box center [1222, 660] width 397 height 41
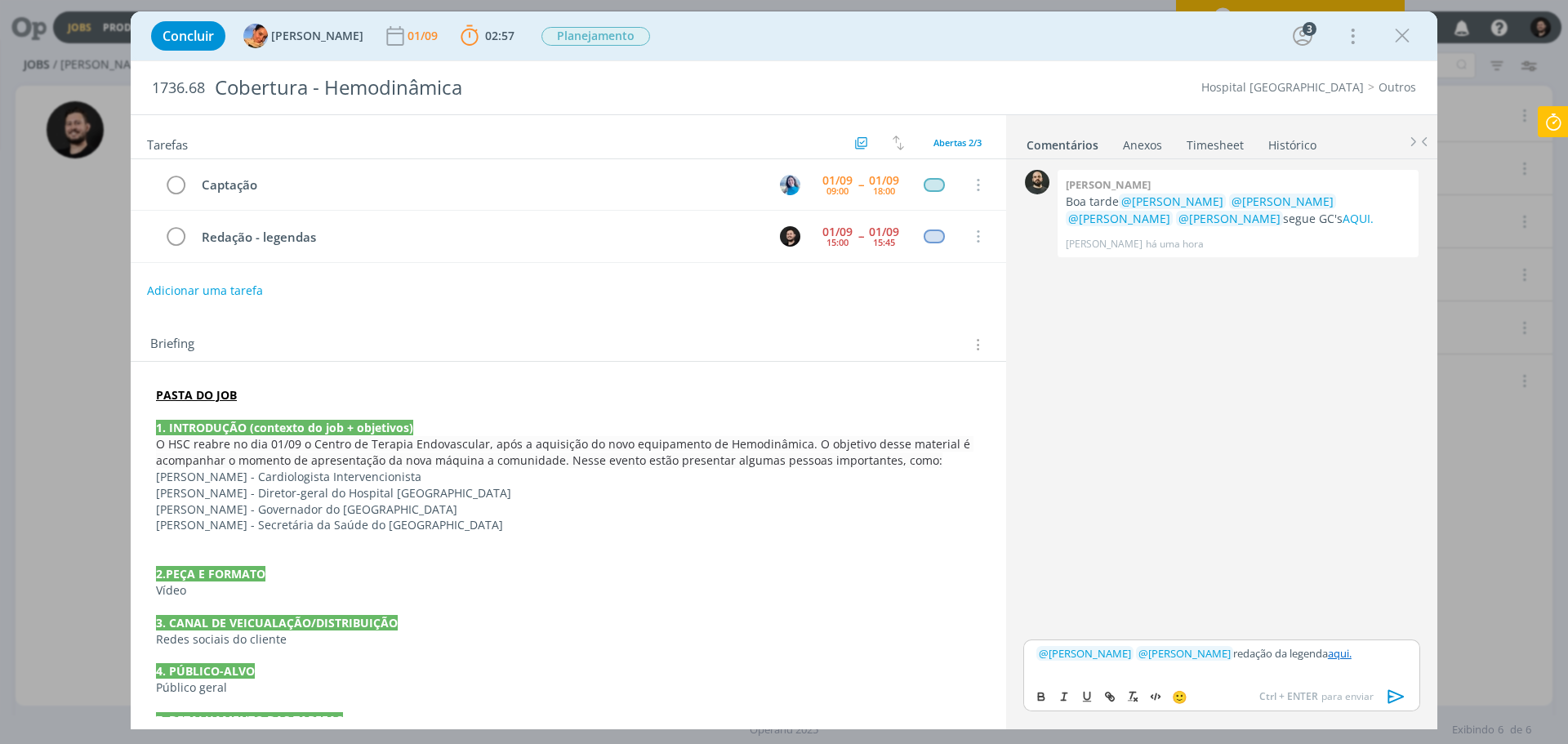
click at [1395, 699] on icon "dialog" at bounding box center [1396, 696] width 24 height 24
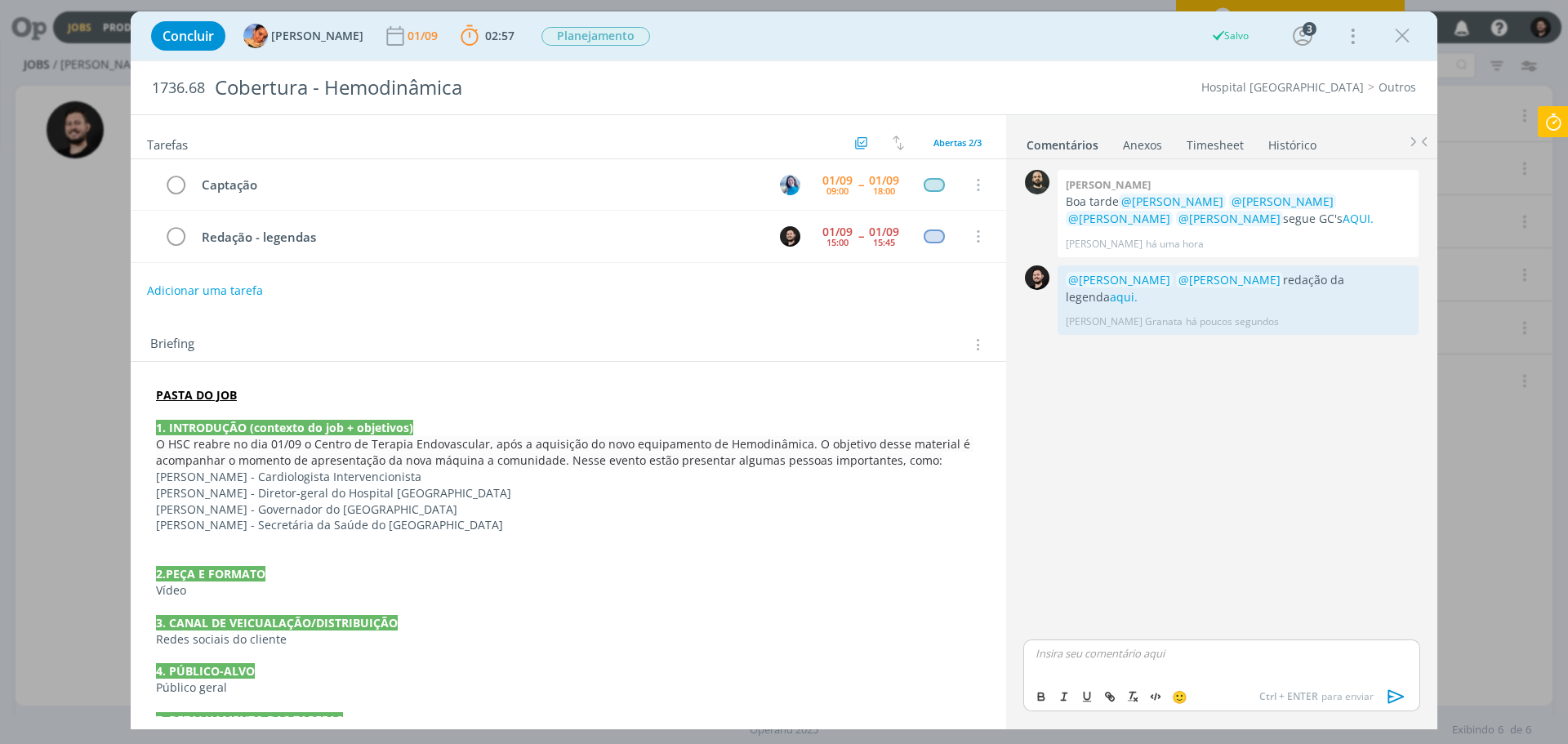
click at [1559, 125] on icon at bounding box center [1553, 122] width 29 height 32
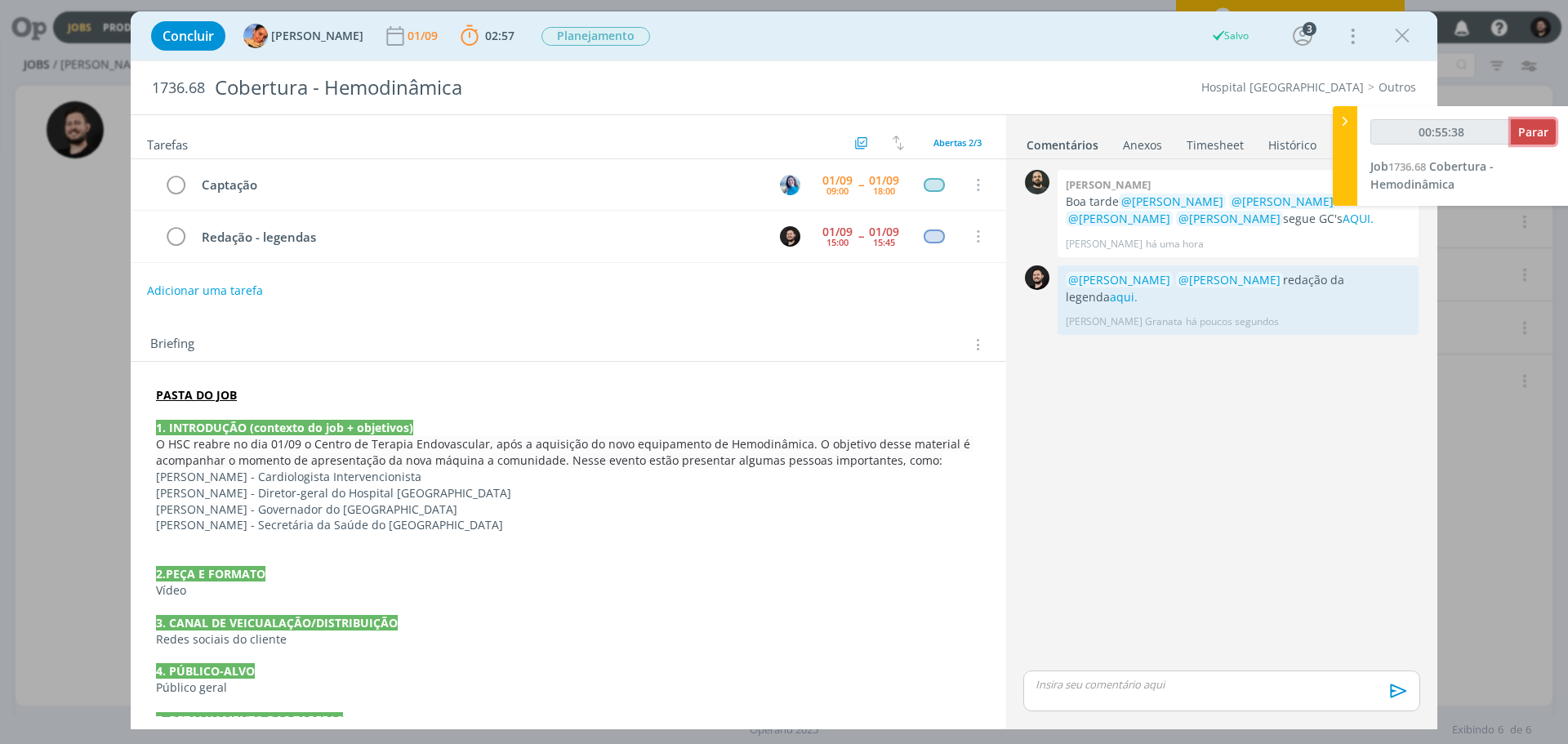
click at [1531, 132] on span "Parar" at bounding box center [1534, 132] width 30 height 16
type input "00:56:00"
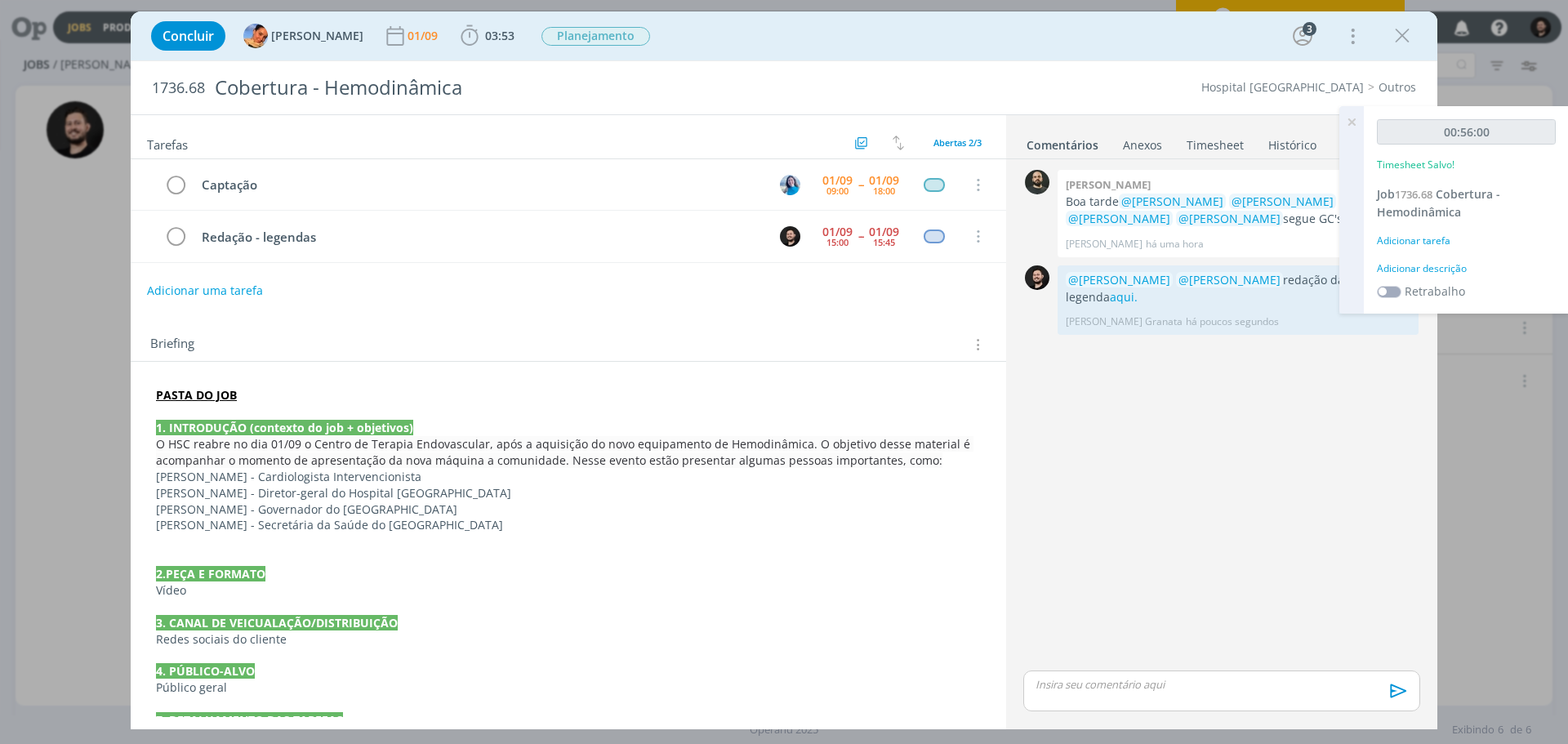
click at [1424, 271] on div "Adicionar descrição" at bounding box center [1467, 269] width 179 height 15
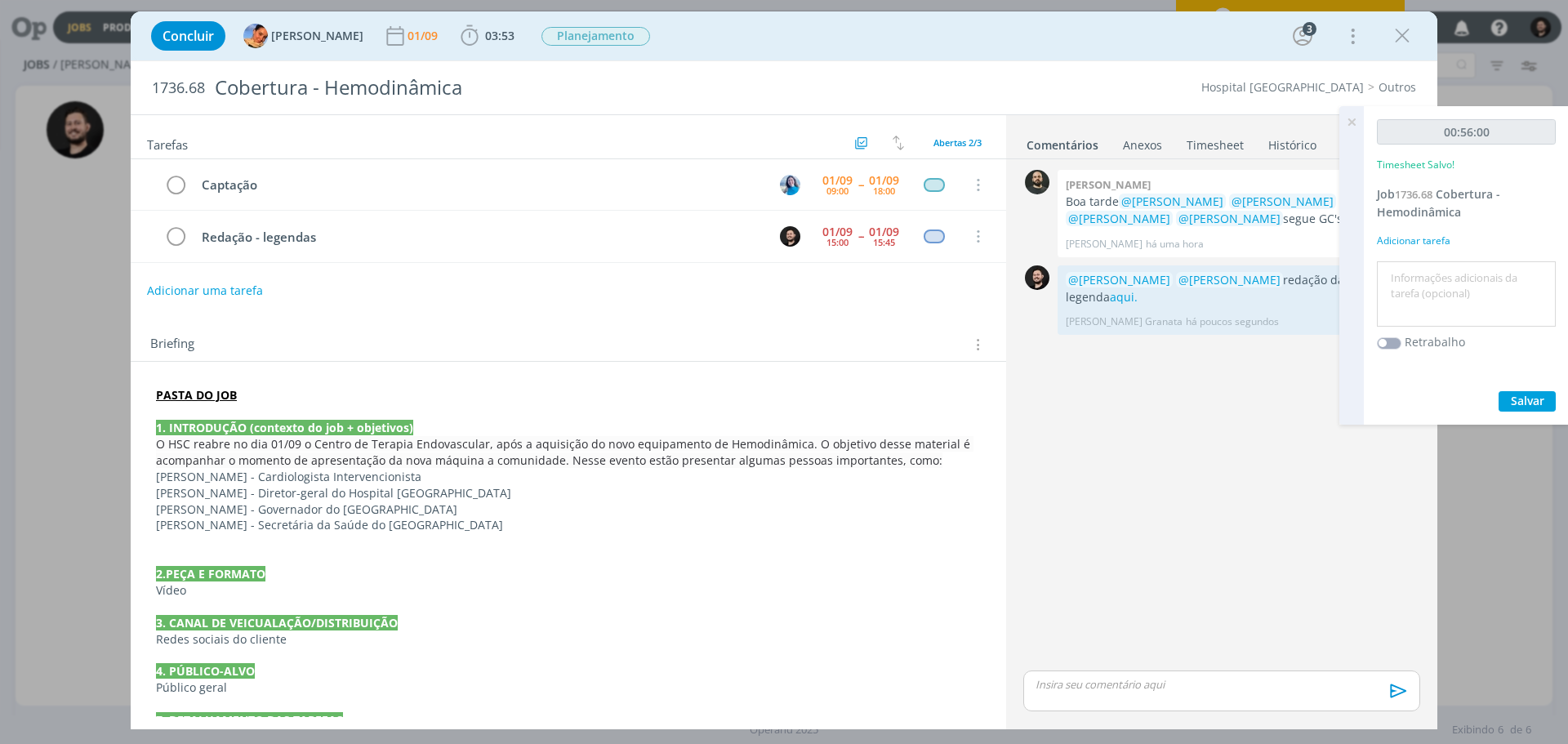
click at [1429, 282] on textarea at bounding box center [1467, 294] width 171 height 58
type textarea "Redação da legenda"
click at [1530, 394] on span "Salvar" at bounding box center [1528, 400] width 34 height 16
click at [1499, 412] on div "00:56:00 Timesheet Salvo! Job 1736.68 Cobertura - Hemodinâmica Adicionar tarefa…" at bounding box center [1467, 266] width 205 height 318
click at [1351, 118] on icon at bounding box center [1351, 122] width 29 height 32
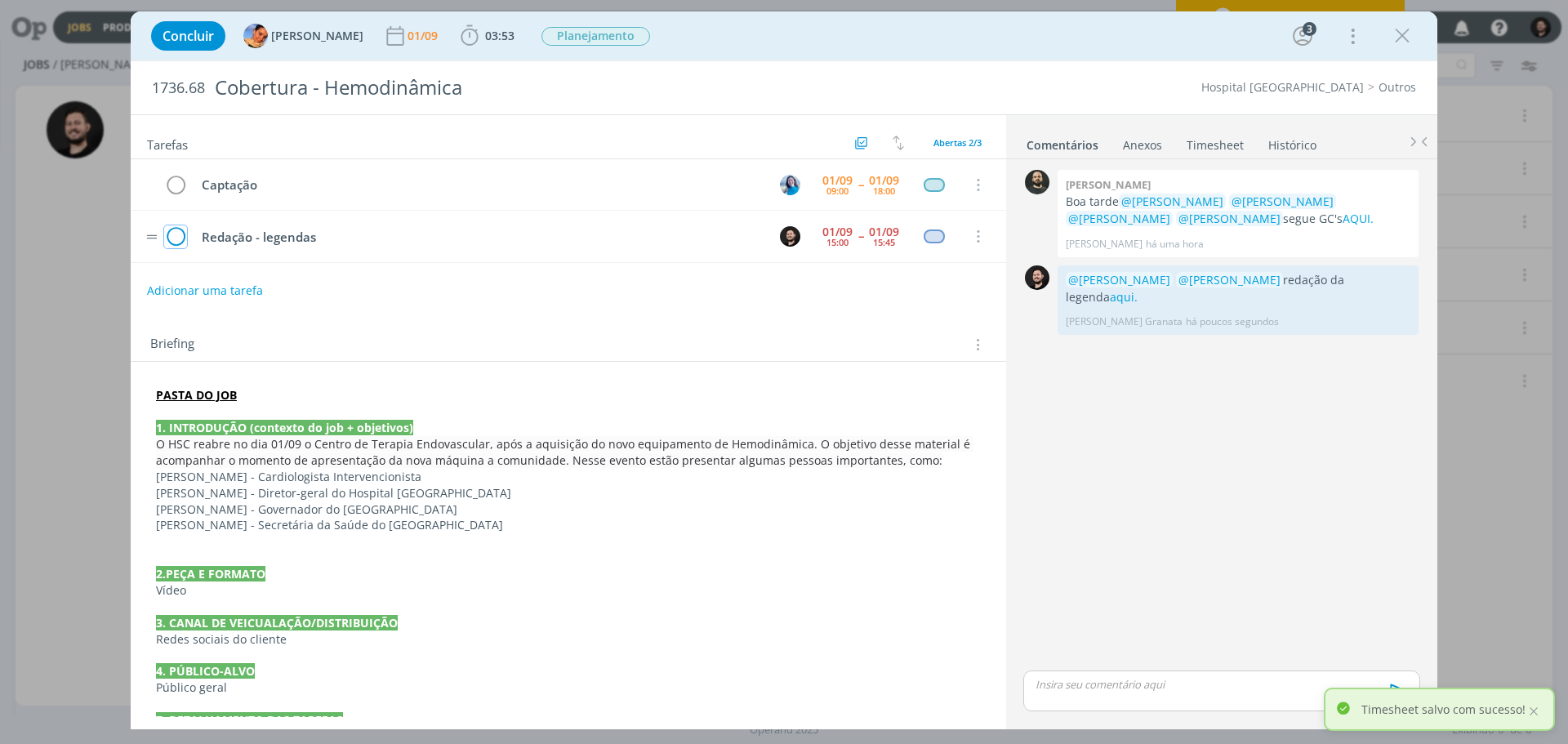
click at [173, 237] on icon "dialog" at bounding box center [175, 236] width 23 height 24
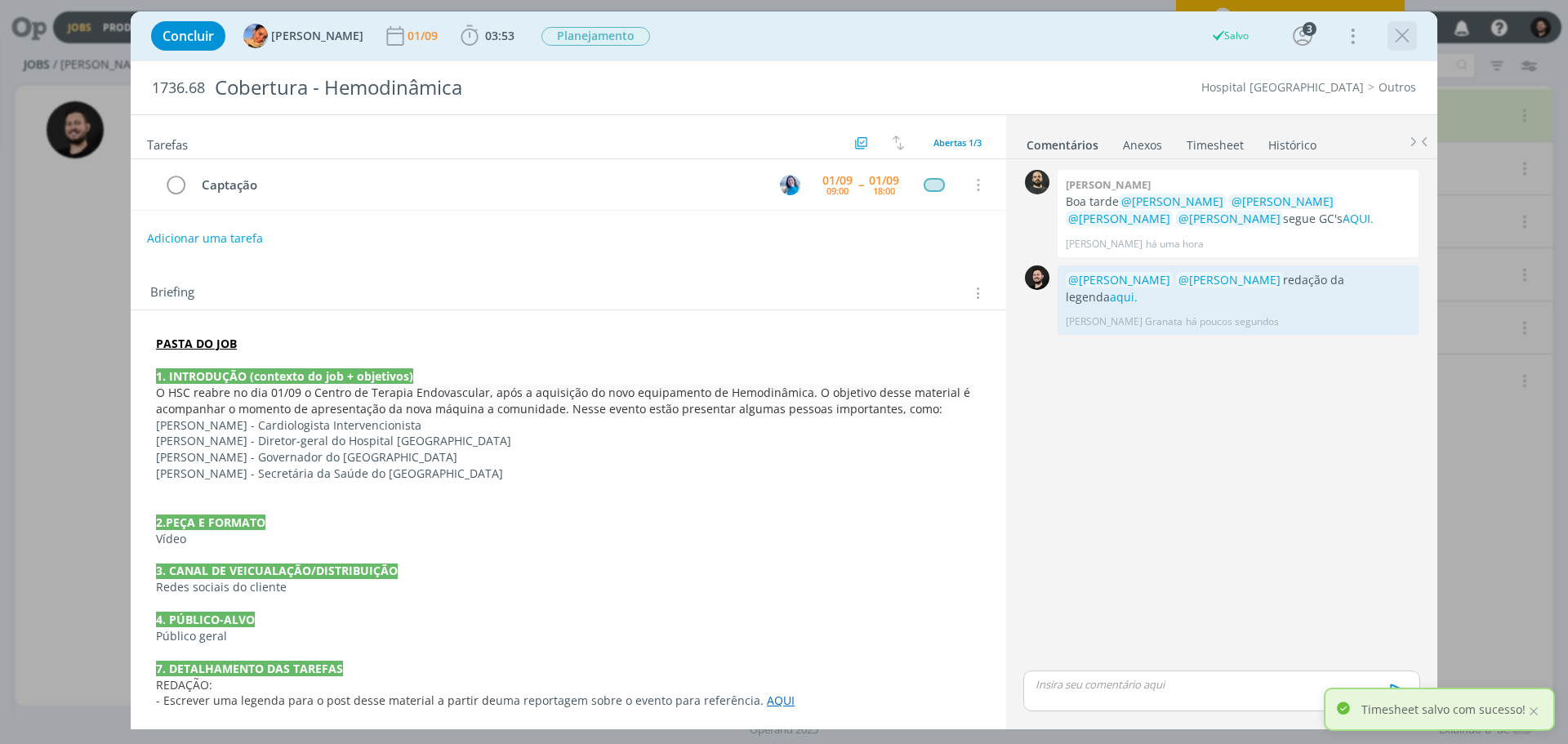
click at [1398, 32] on icon "dialog" at bounding box center [1402, 35] width 24 height 24
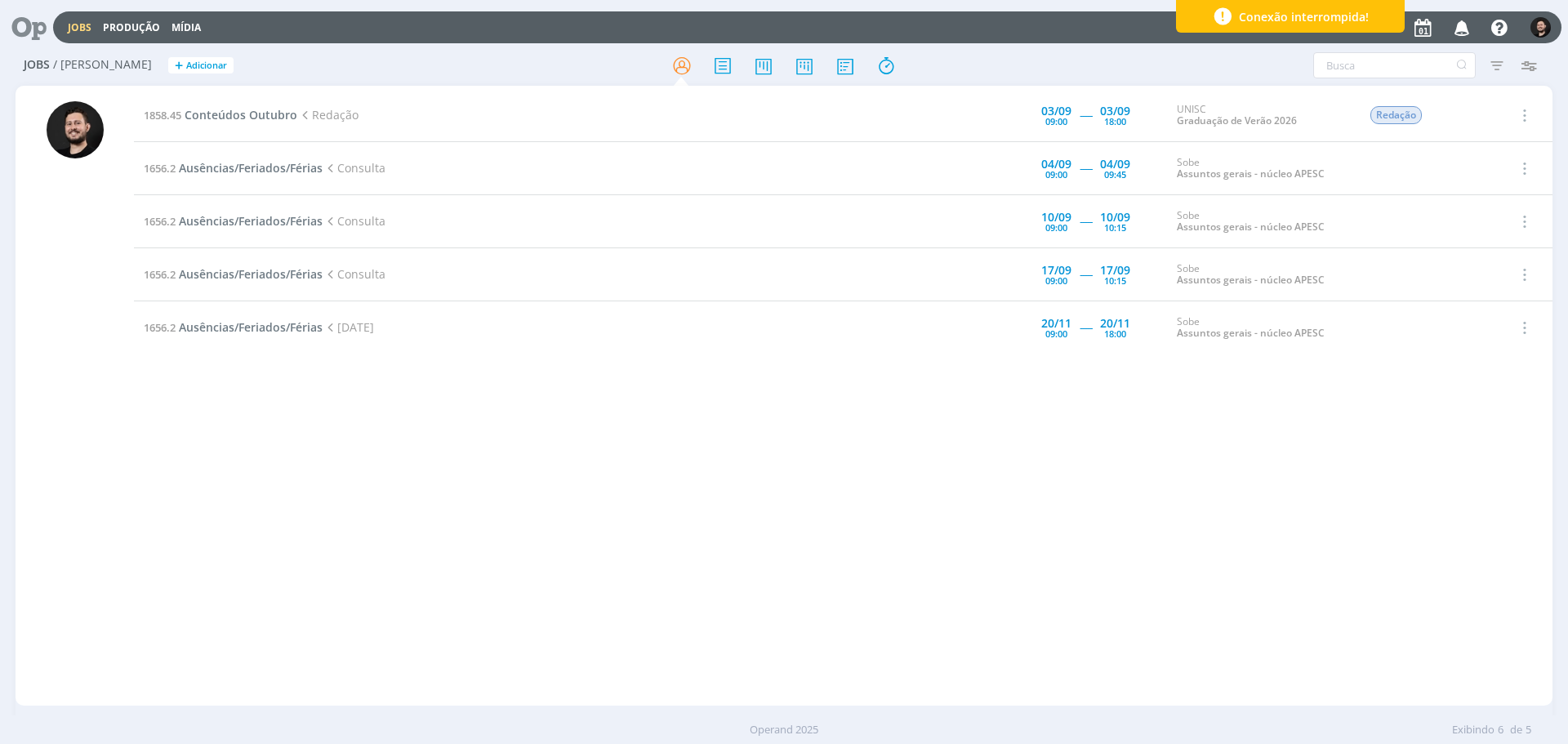
drag, startPoint x: 183, startPoint y: 452, endPoint x: 214, endPoint y: 400, distance: 60.5
click at [183, 450] on div "1858.45 Conteúdos Outubro Redação [DATE] 09:00 ----- [DATE] 18:00 UNISC Graduaç…" at bounding box center [843, 395] width 1419 height 613
click at [198, 383] on div "1858.45 Conteúdos Outubro Redação [DATE] 09:00 ----- [DATE] 18:00 UNISC Graduaç…" at bounding box center [843, 395] width 1419 height 613
drag, startPoint x: 133, startPoint y: 486, endPoint x: 146, endPoint y: 477, distance: 15.8
click at [142, 480] on div "1858.45 Conteúdos Outubro Redação [DATE] 09:00 ----- [DATE] 18:00 UNISC Graduaç…" at bounding box center [784, 395] width 1537 height 620
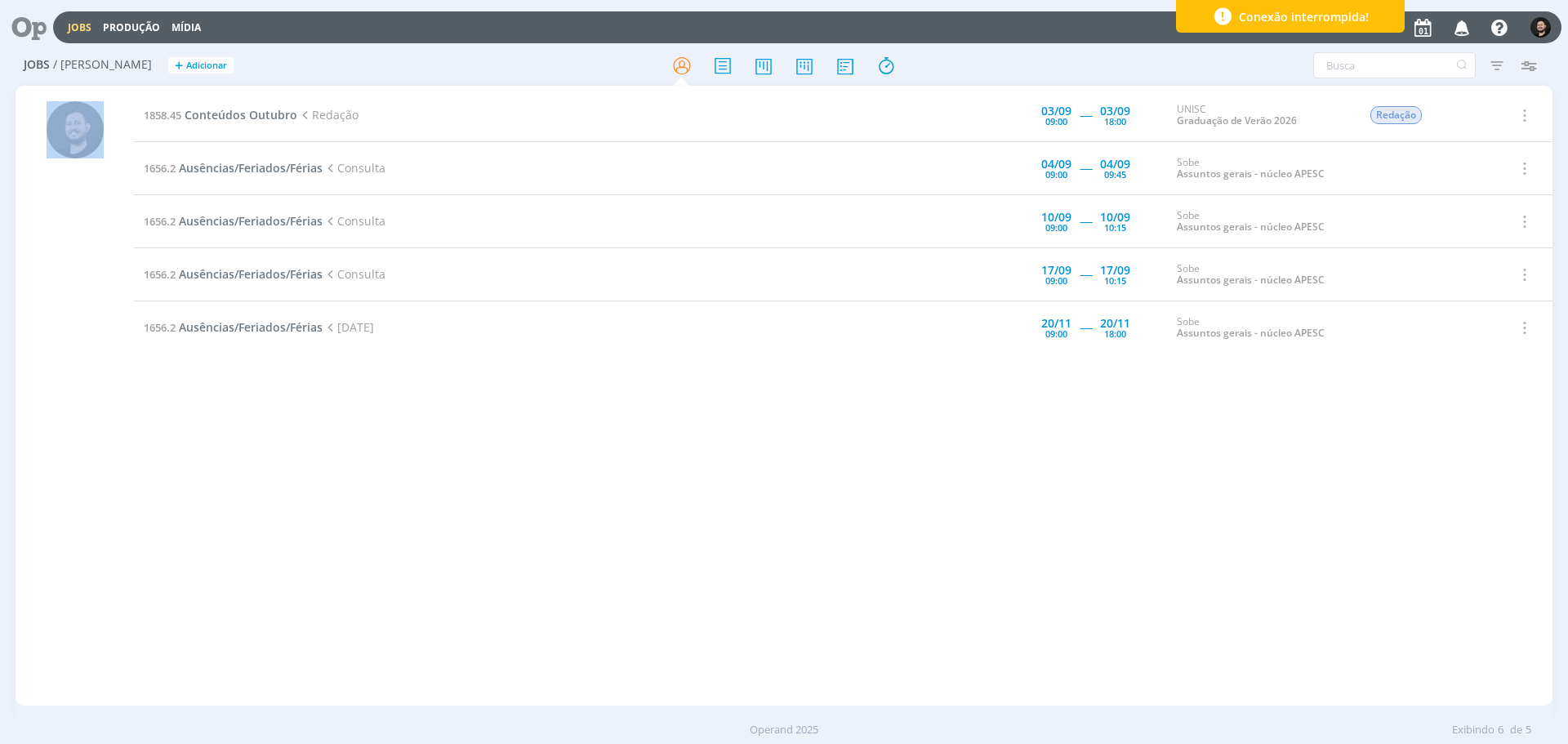
click at [151, 456] on div "1858.45 Conteúdos Outubro Redação [DATE] 09:00 ----- [DATE] 18:00 UNISC Graduaç…" at bounding box center [843, 395] width 1419 height 613
click at [150, 427] on div "1858.45 Conteúdos Outubro Redação [DATE] 09:00 ----- [DATE] 18:00 UNISC Graduaç…" at bounding box center [843, 395] width 1419 height 613
click at [151, 427] on div "1858.45 Conteúdos Outubro Redação [DATE] 09:00 ----- [DATE] 18:00 UNISC Graduaç…" at bounding box center [843, 395] width 1419 height 613
click at [148, 405] on div "1858.45 Conteúdos Outubro Redação [DATE] 09:00 ----- [DATE] 18:00 UNISC Graduaç…" at bounding box center [843, 395] width 1419 height 613
click at [200, 465] on div "1858.45 Conteúdos Outubro Redação [DATE] 09:00 ----- [DATE] 18:00 UNISC Graduaç…" at bounding box center [843, 395] width 1419 height 613
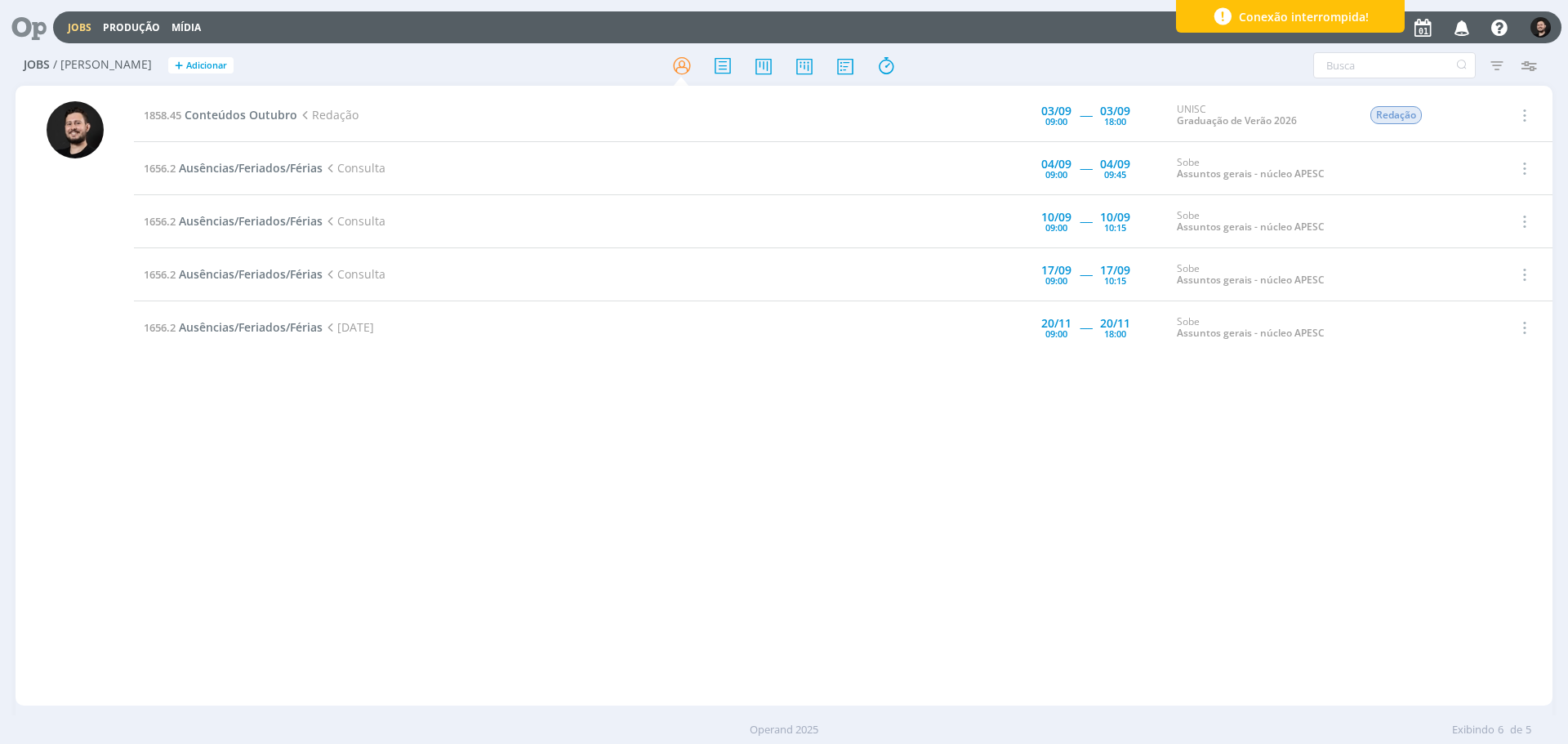
click at [268, 456] on div "1858.45 Conteúdos Outubro Redação [DATE] 09:00 ----- [DATE] 18:00 UNISC Graduaç…" at bounding box center [843, 395] width 1419 height 613
click at [244, 511] on div "1858.45 Conteúdos Outubro Redação [DATE] 09:00 ----- [DATE] 18:00 UNISC Graduaç…" at bounding box center [843, 395] width 1419 height 613
click at [180, 450] on div "1858.45 Conteúdos Outubro Redação [DATE] 09:00 ----- [DATE] 18:00 UNISC Graduaç…" at bounding box center [843, 395] width 1419 height 613
click at [266, 483] on div "1858.45 Conteúdos Outubro Redação [DATE] 09:00 ----- [DATE] 18:00 UNISC Graduaç…" at bounding box center [843, 395] width 1419 height 613
click at [214, 460] on div "1858.45 Conteúdos Outubro Redação [DATE] 09:00 ----- [DATE] 18:00 UNISC Graduaç…" at bounding box center [843, 395] width 1419 height 613
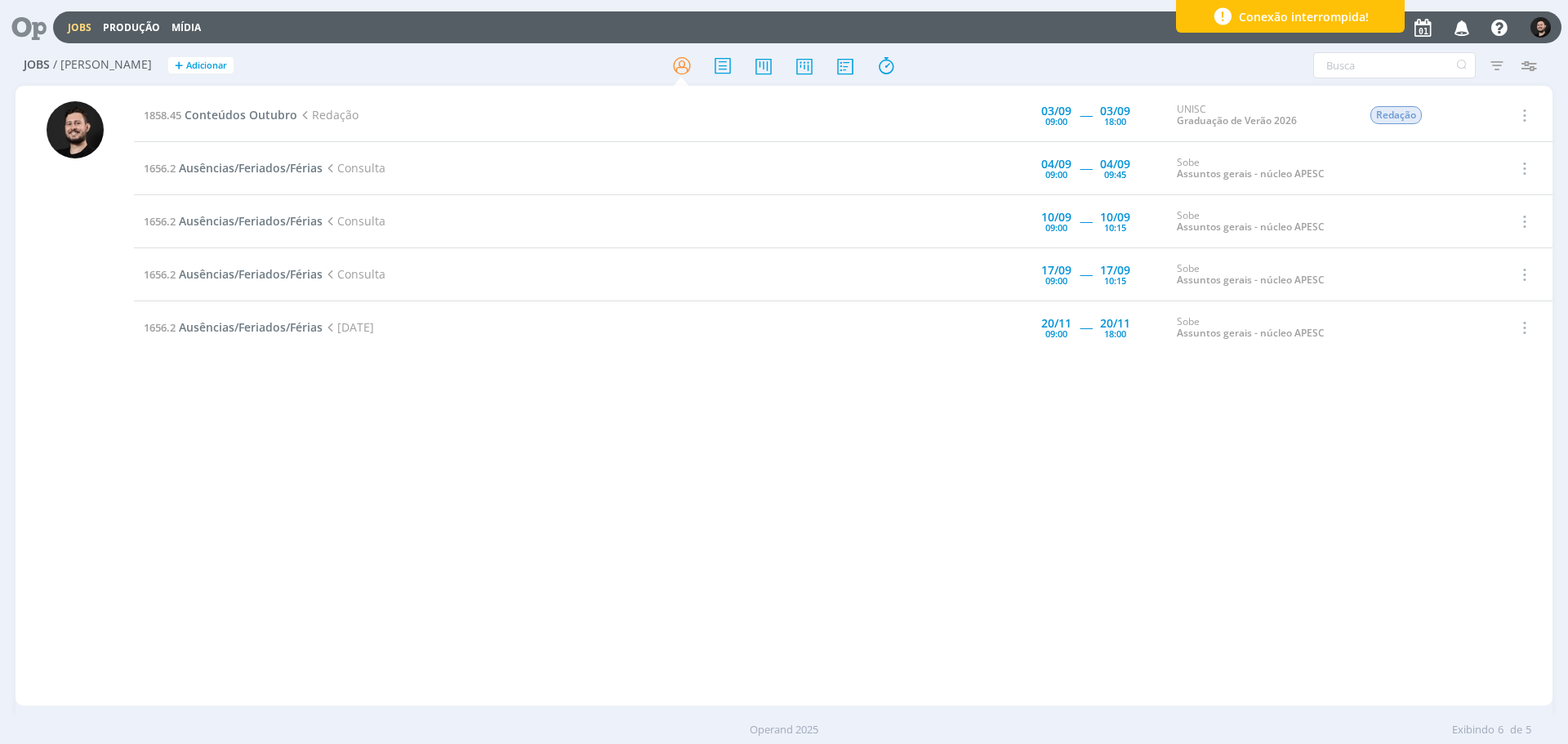
click at [209, 452] on div "1858.45 Conteúdos Outubro Redação [DATE] 09:00 ----- [DATE] 18:00 UNISC Graduaç…" at bounding box center [843, 395] width 1419 height 613
click at [195, 450] on div "1858.45 Conteúdos Outubro Redação [DATE] 09:00 ----- [DATE] 18:00 UNISC Graduaç…" at bounding box center [843, 395] width 1419 height 613
click at [193, 450] on div "1858.45 Conteúdos Outubro Redação [DATE] 09:00 ----- [DATE] 18:00 UNISC Graduaç…" at bounding box center [843, 395] width 1419 height 613
click at [192, 451] on div "1858.45 Conteúdos Outubro Redação [DATE] 09:00 ----- [DATE] 18:00 UNISC Graduaç…" at bounding box center [843, 395] width 1419 height 613
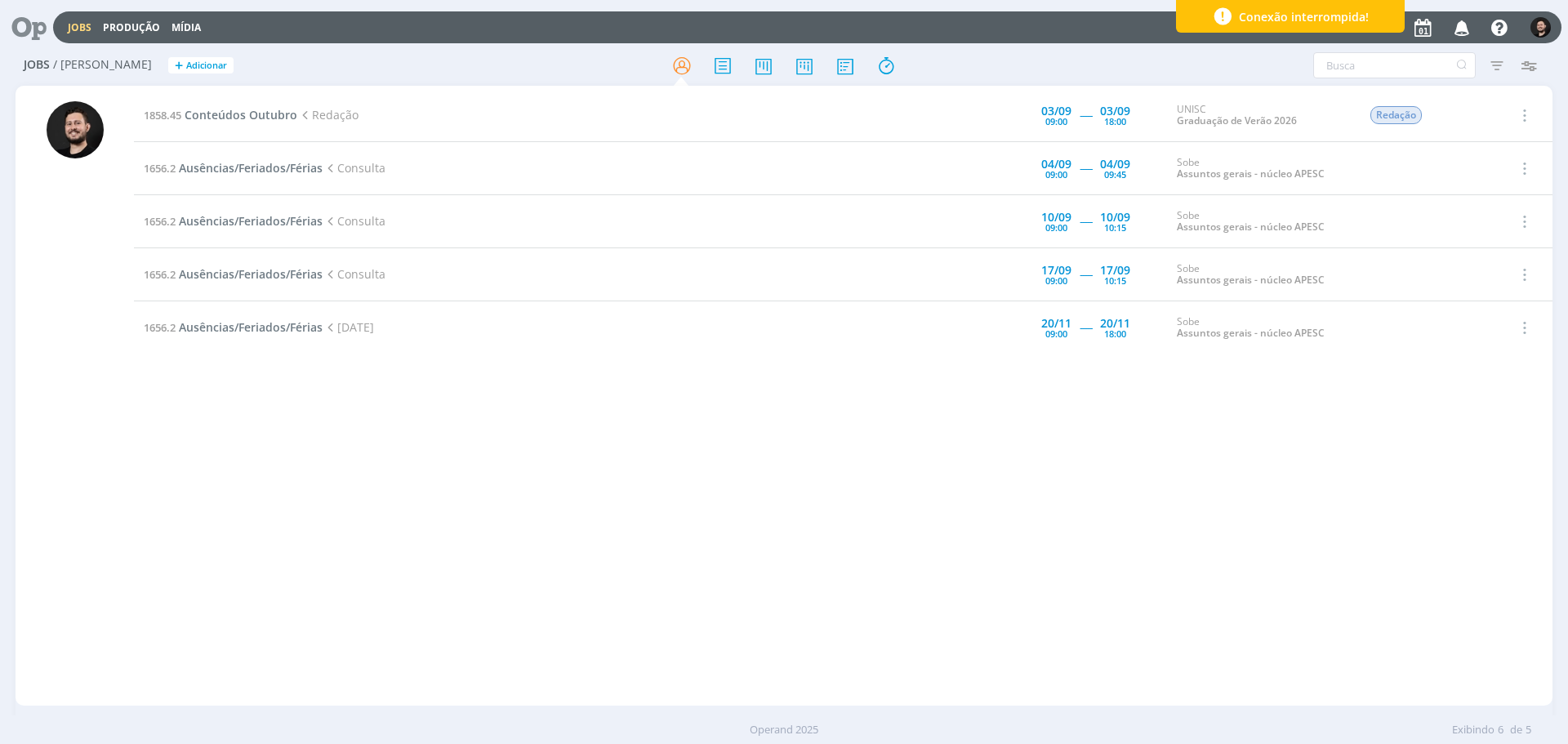
click at [192, 451] on div "1858.45 Conteúdos Outubro Redação [DATE] 09:00 ----- [DATE] 18:00 UNISC Graduaç…" at bounding box center [843, 395] width 1419 height 613
click at [190, 451] on div "1858.45 Conteúdos Outubro Redação [DATE] 09:00 ----- [DATE] 18:00 UNISC Graduaç…" at bounding box center [843, 395] width 1419 height 613
click at [190, 452] on div "1858.45 Conteúdos Outubro Redação [DATE] 09:00 ----- [DATE] 18:00 UNISC Graduaç…" at bounding box center [843, 395] width 1419 height 613
click at [186, 455] on div "1858.45 Conteúdos Outubro Redação [DATE] 09:00 ----- [DATE] 18:00 UNISC Graduaç…" at bounding box center [843, 395] width 1419 height 613
click at [181, 458] on div "1858.45 Conteúdos Outubro Redação [DATE] 09:00 ----- [DATE] 18:00 UNISC Graduaç…" at bounding box center [843, 395] width 1419 height 613
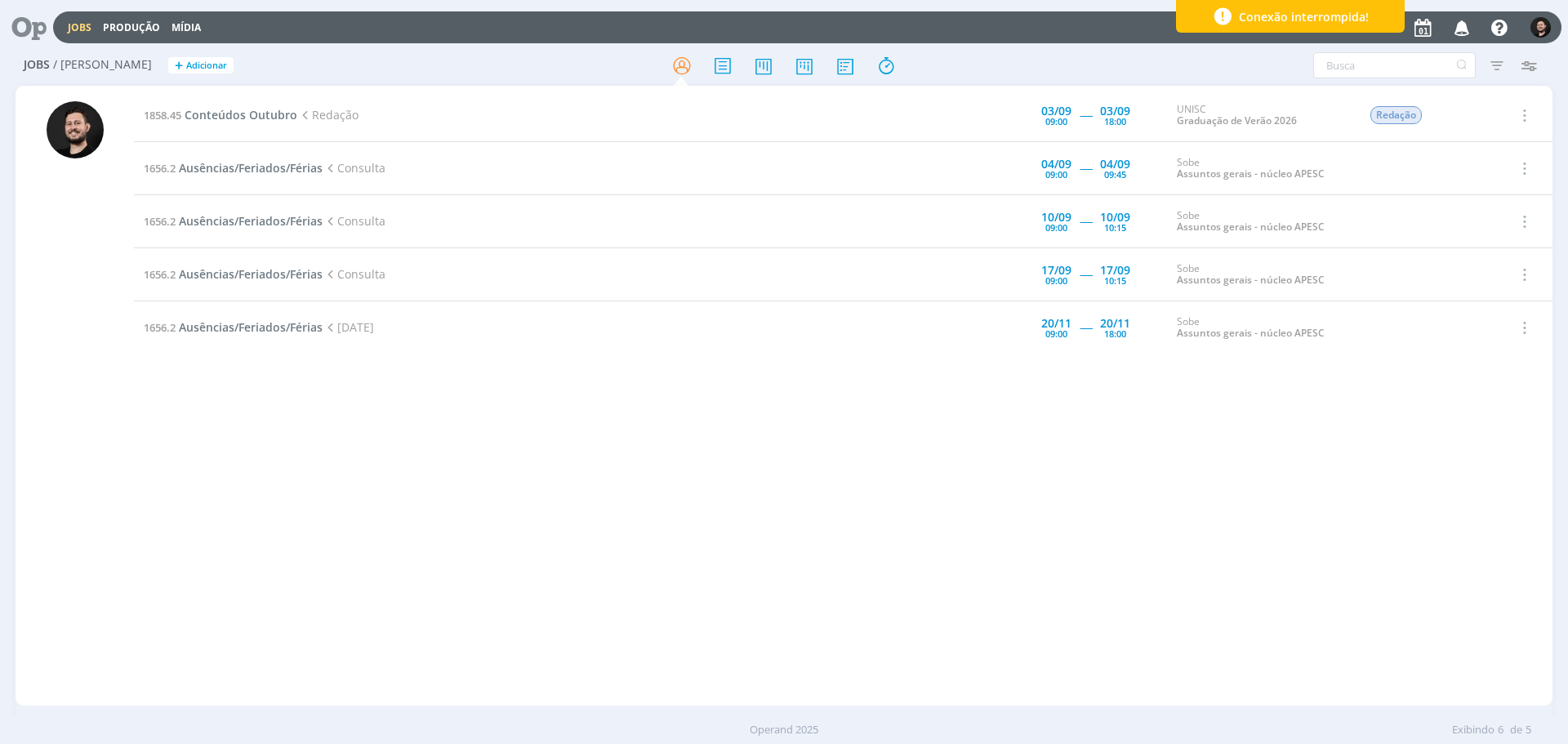
click at [181, 458] on div "1858.45 Conteúdos Outubro Redação [DATE] 09:00 ----- [DATE] 18:00 UNISC Graduaç…" at bounding box center [843, 395] width 1419 height 613
click at [166, 470] on div "1858.45 Conteúdos Outubro Redação [DATE] 09:00 ----- [DATE] 18:00 UNISC Graduaç…" at bounding box center [843, 395] width 1419 height 613
click at [166, 478] on div "1858.45 Conteúdos Outubro Redação [DATE] 09:00 ----- [DATE] 18:00 UNISC Graduaç…" at bounding box center [843, 395] width 1419 height 613
click at [1459, 25] on icon "button" at bounding box center [1462, 27] width 28 height 28
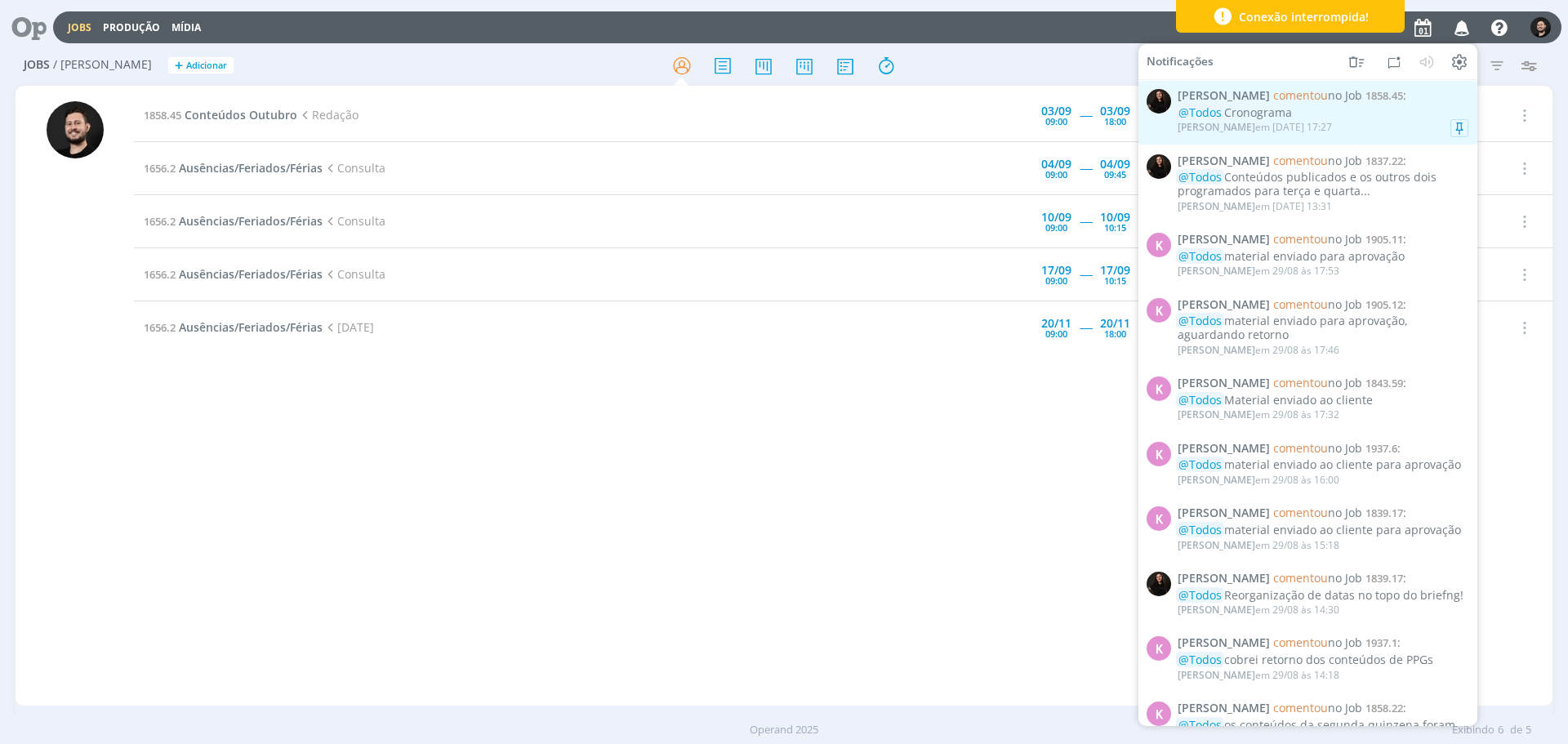
click at [1378, 109] on div "@Todos Cronograma" at bounding box center [1323, 113] width 291 height 14
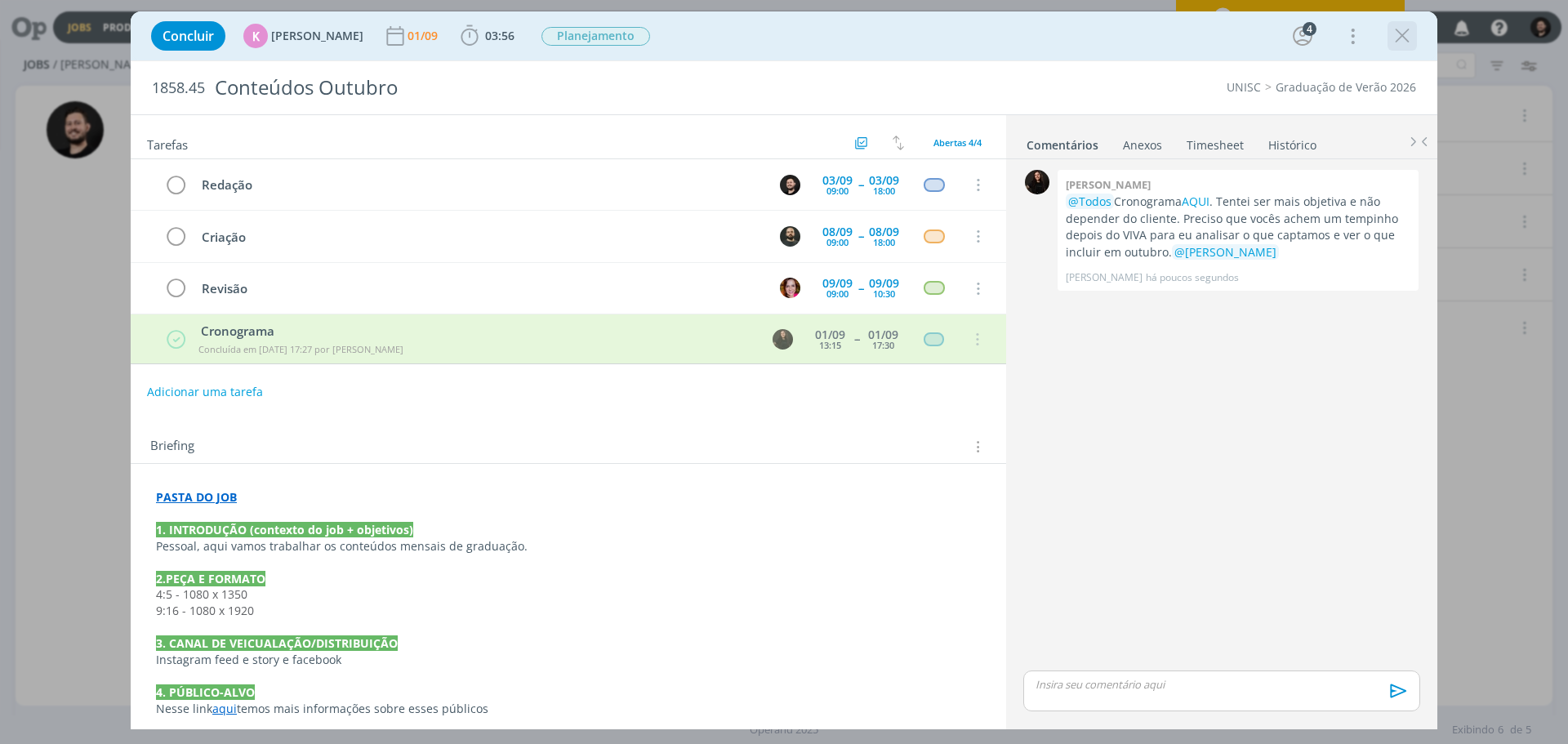
click at [1403, 48] on icon "dialog" at bounding box center [1402, 35] width 24 height 24
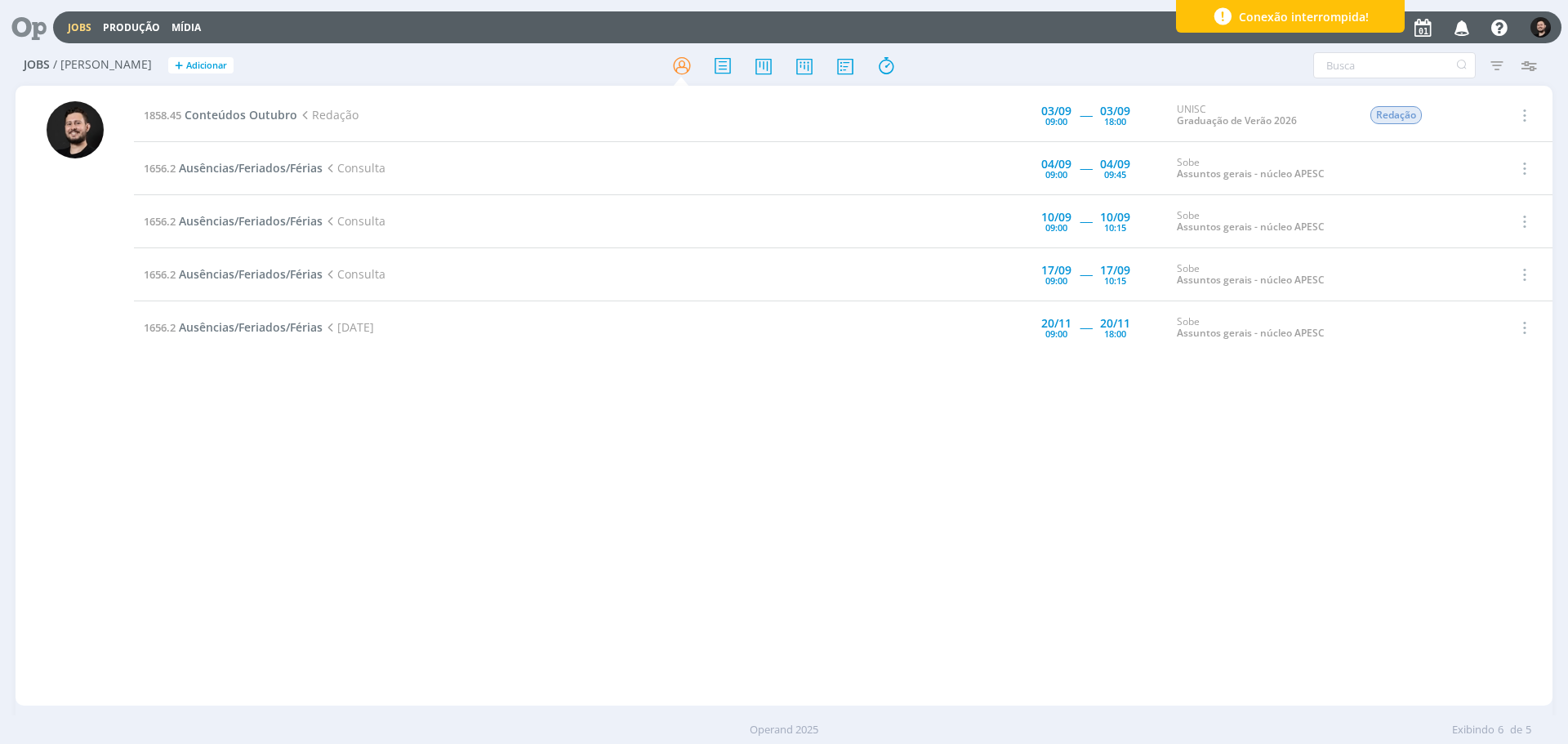
click at [80, 419] on div at bounding box center [75, 404] width 57 height 605
click at [127, 563] on div at bounding box center [75, 397] width 118 height 617
click at [114, 504] on div at bounding box center [75, 397] width 118 height 617
click at [130, 490] on div at bounding box center [75, 397] width 118 height 617
click at [115, 513] on div at bounding box center [75, 397] width 118 height 617
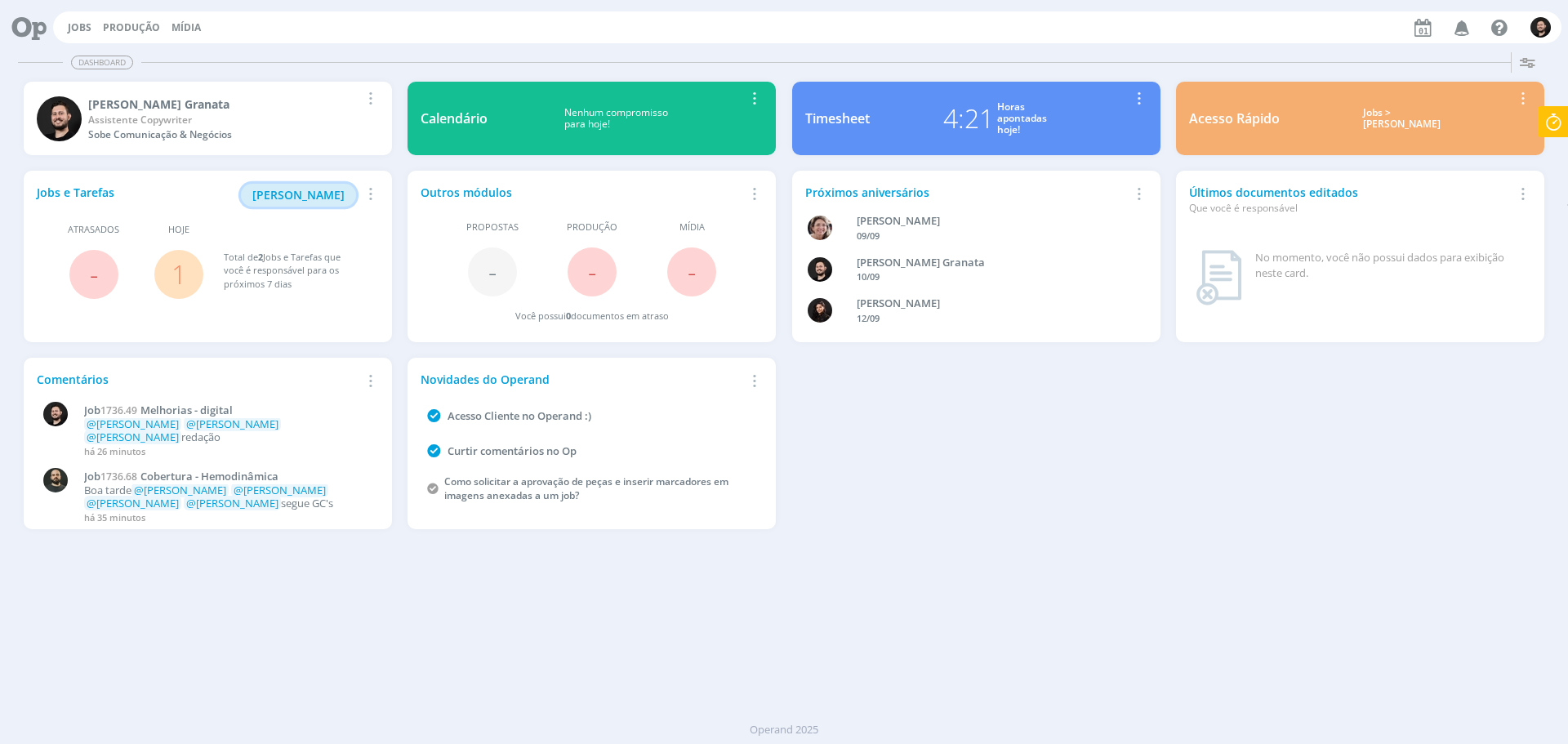
click at [316, 189] on span "Minha Pauta" at bounding box center [298, 194] width 92 height 16
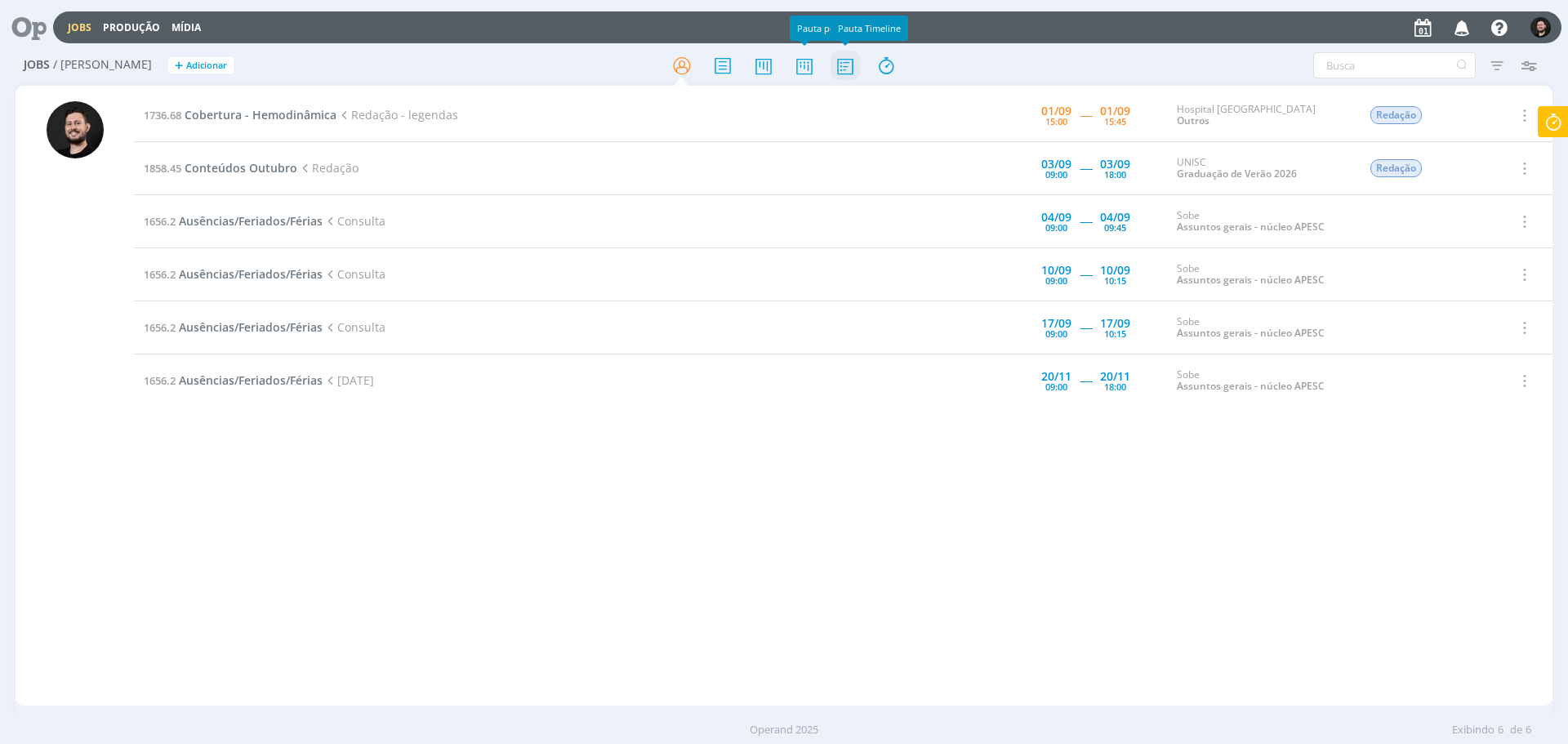
click at [845, 67] on icon at bounding box center [845, 65] width 29 height 32
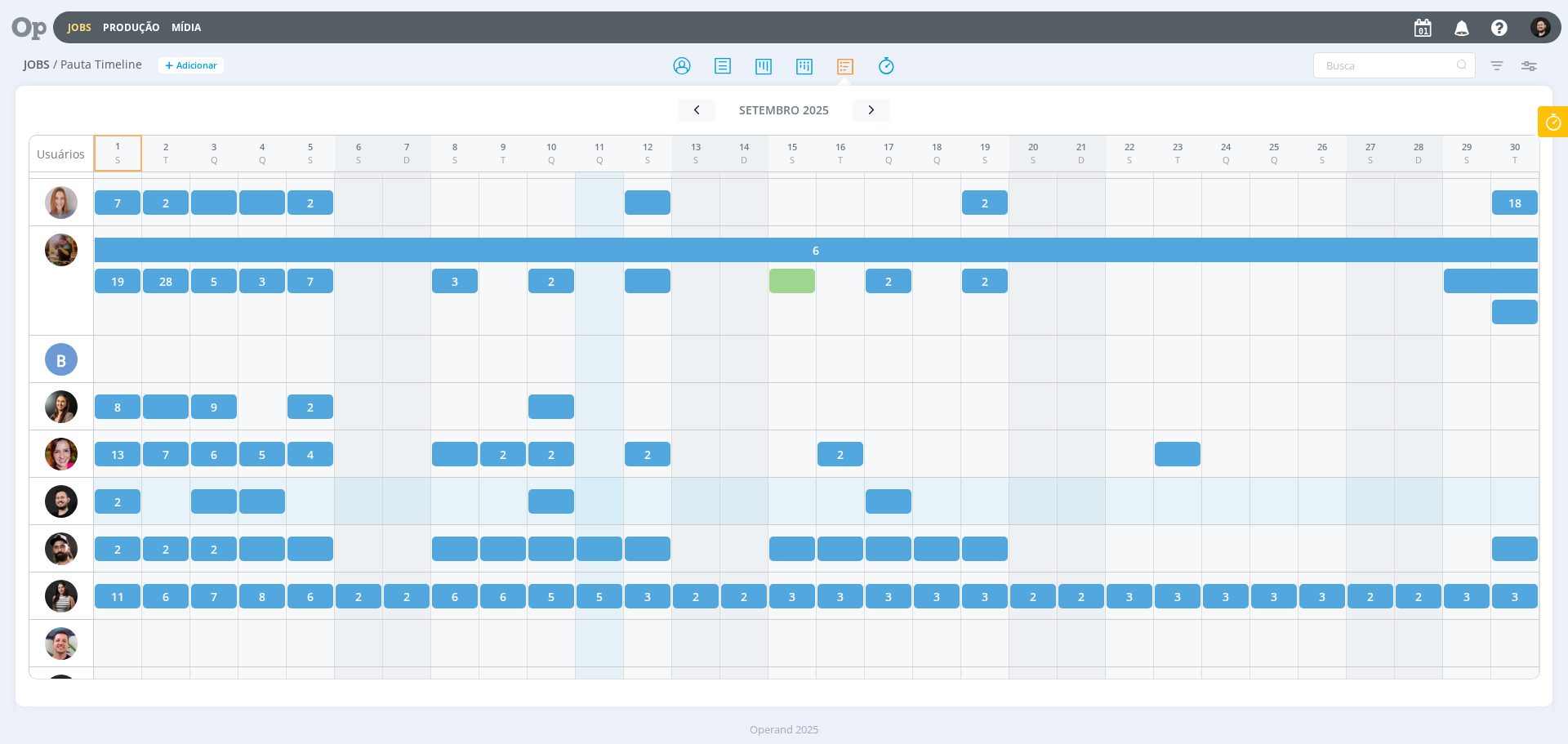
scroll to position [327, 0]
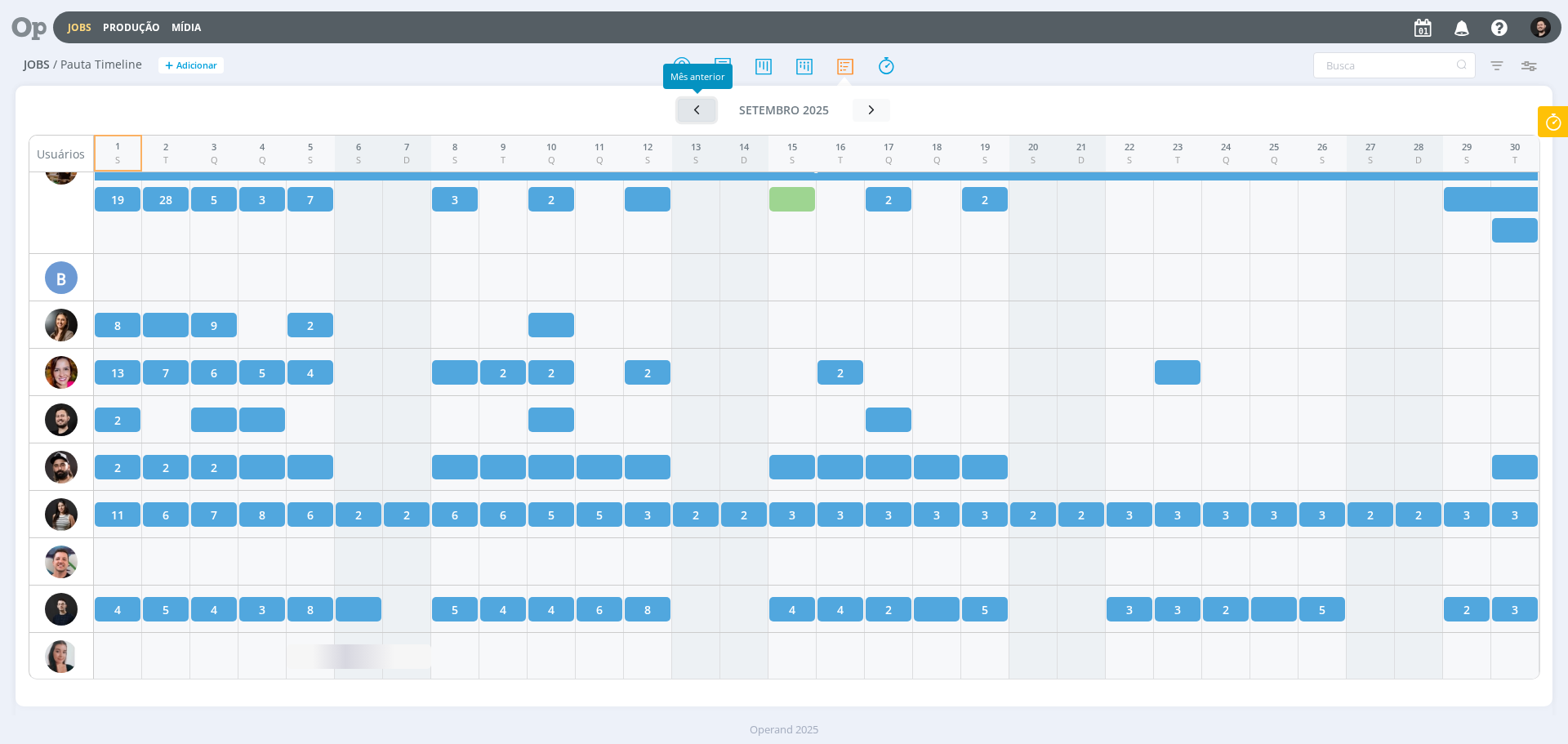
click at [694, 112] on icon "button" at bounding box center [697, 110] width 17 height 16
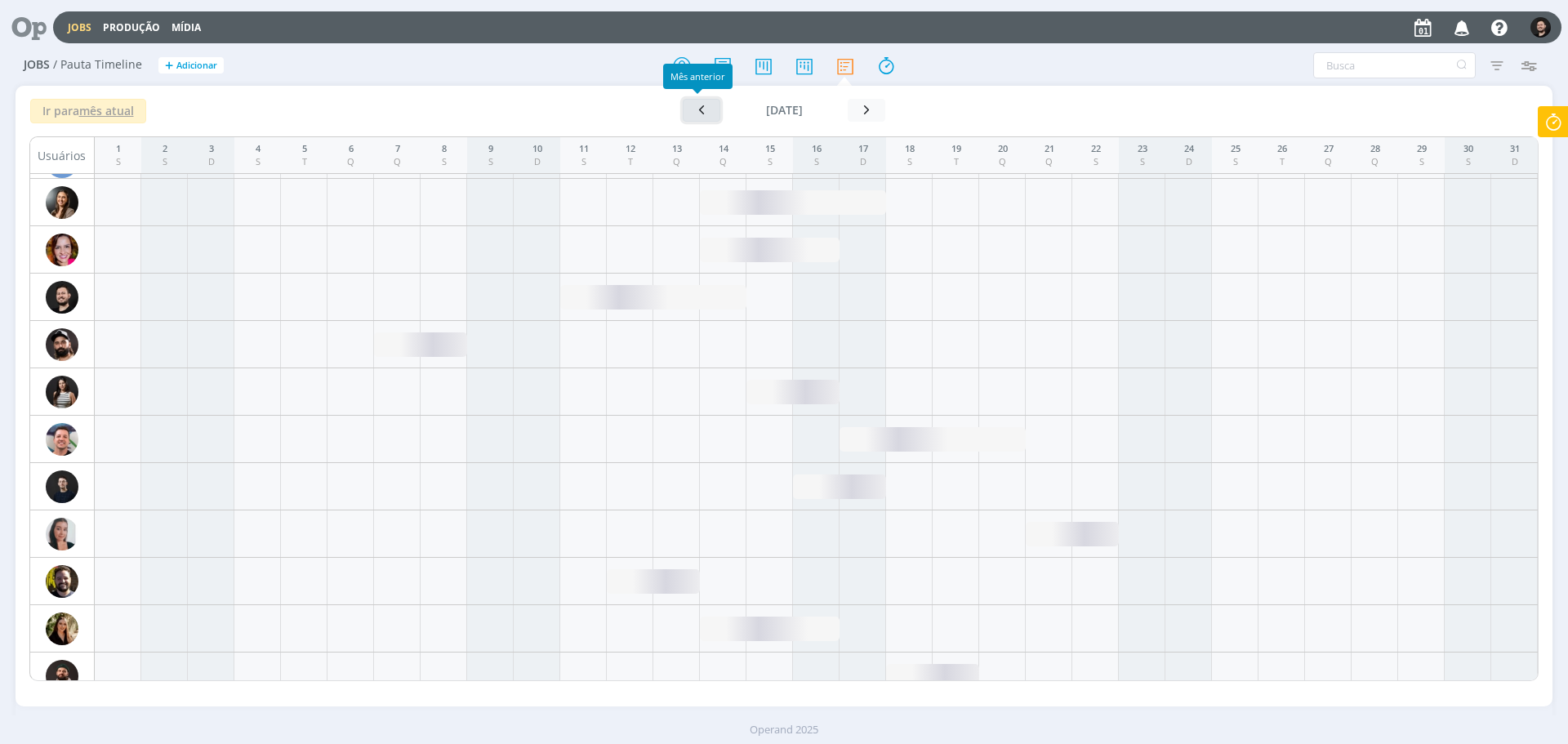
scroll to position [265, 0]
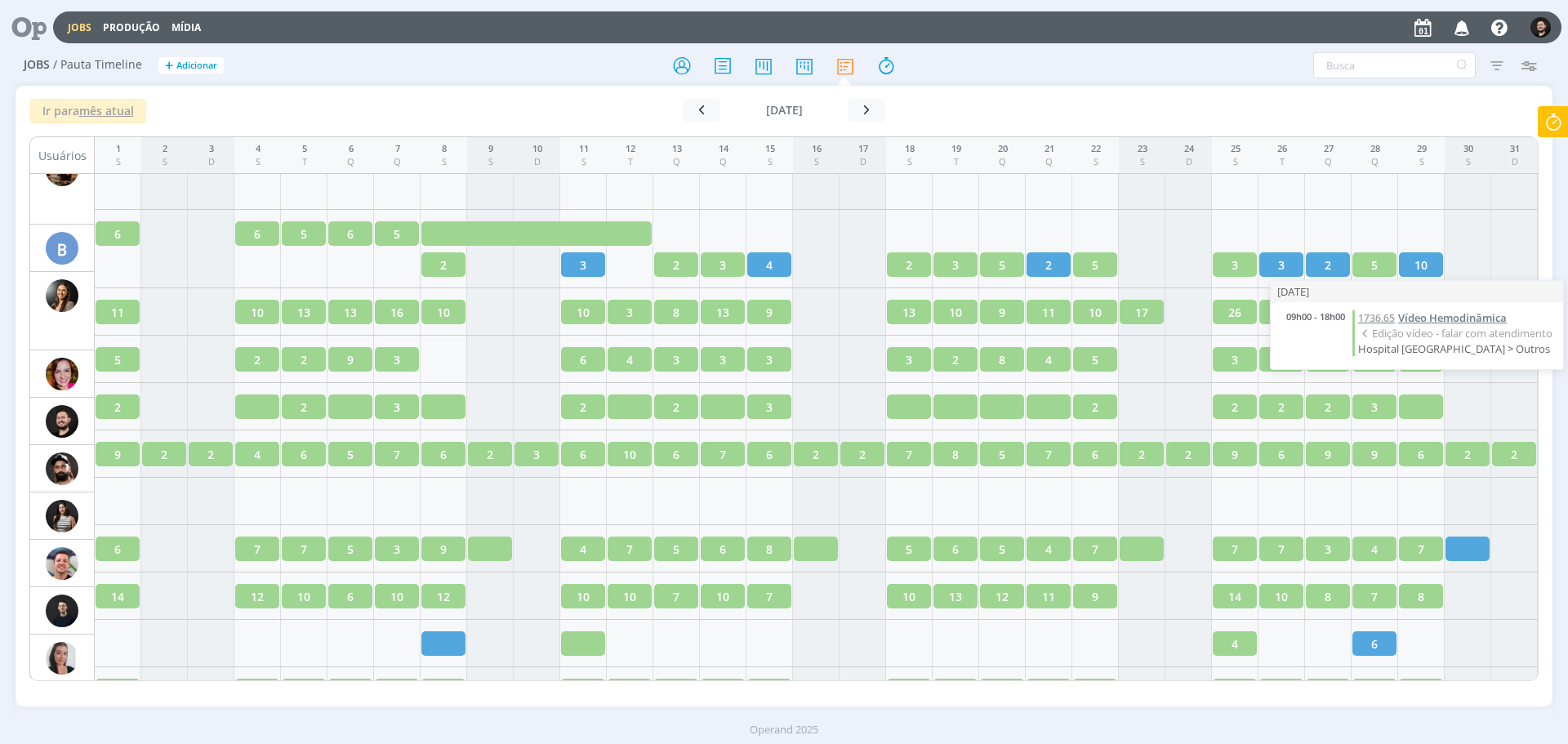
click at [1416, 317] on span "Vídeo Hemodinâmica" at bounding box center [1452, 318] width 109 height 15
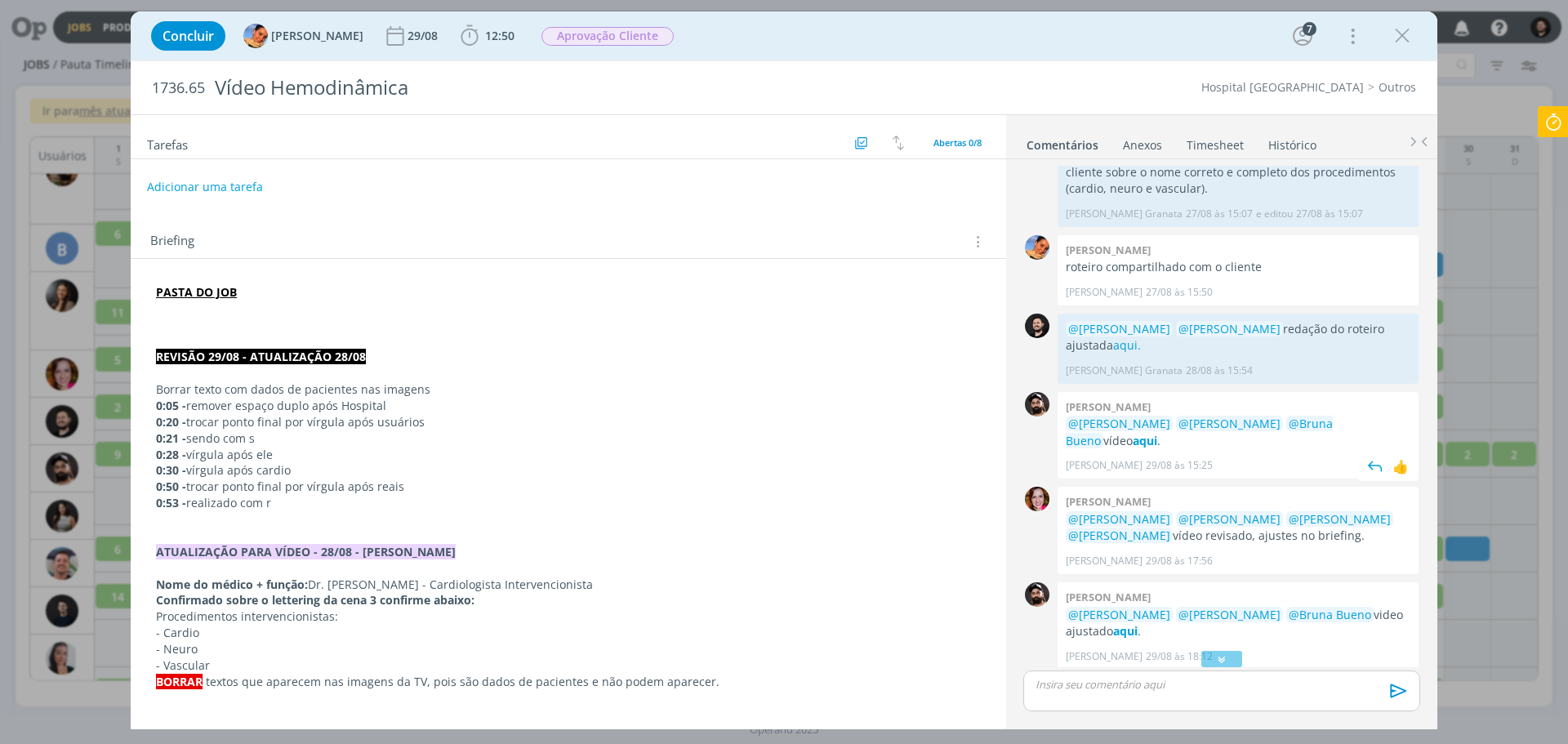
scroll to position [15, 0]
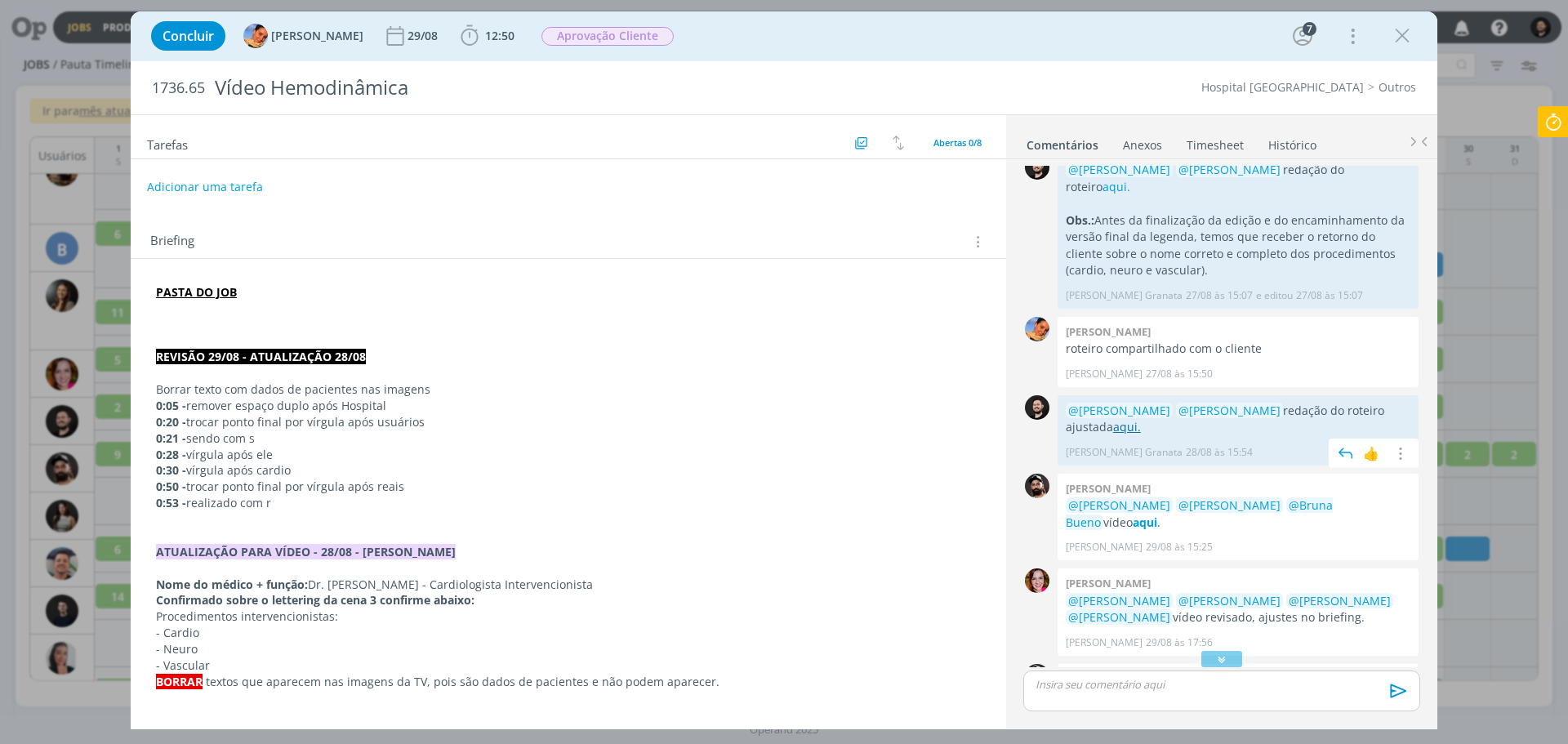
click at [1113, 419] on link "aqui." at bounding box center [1127, 426] width 28 height 16
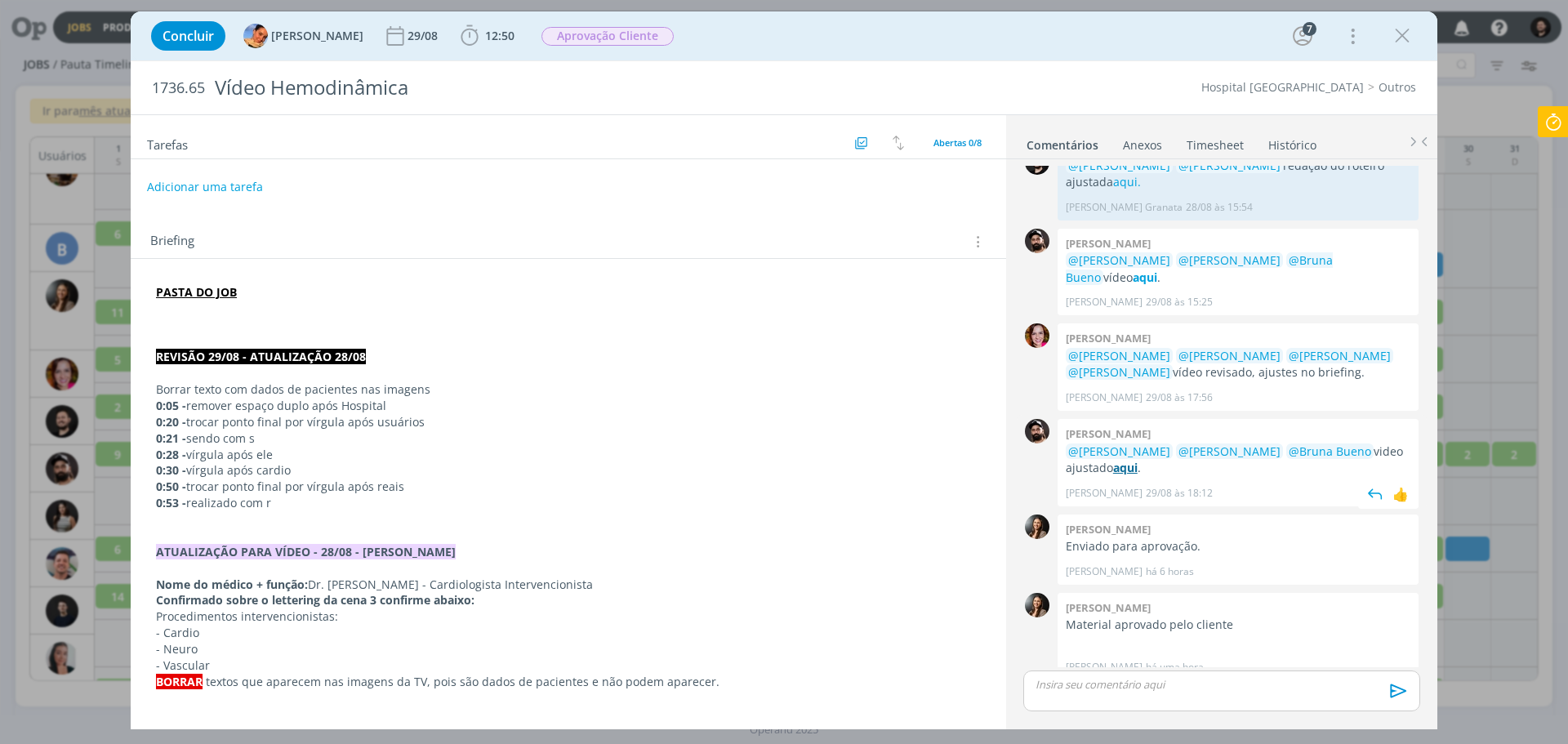
click at [1135, 460] on strong "aqui" at bounding box center [1125, 468] width 24 height 16
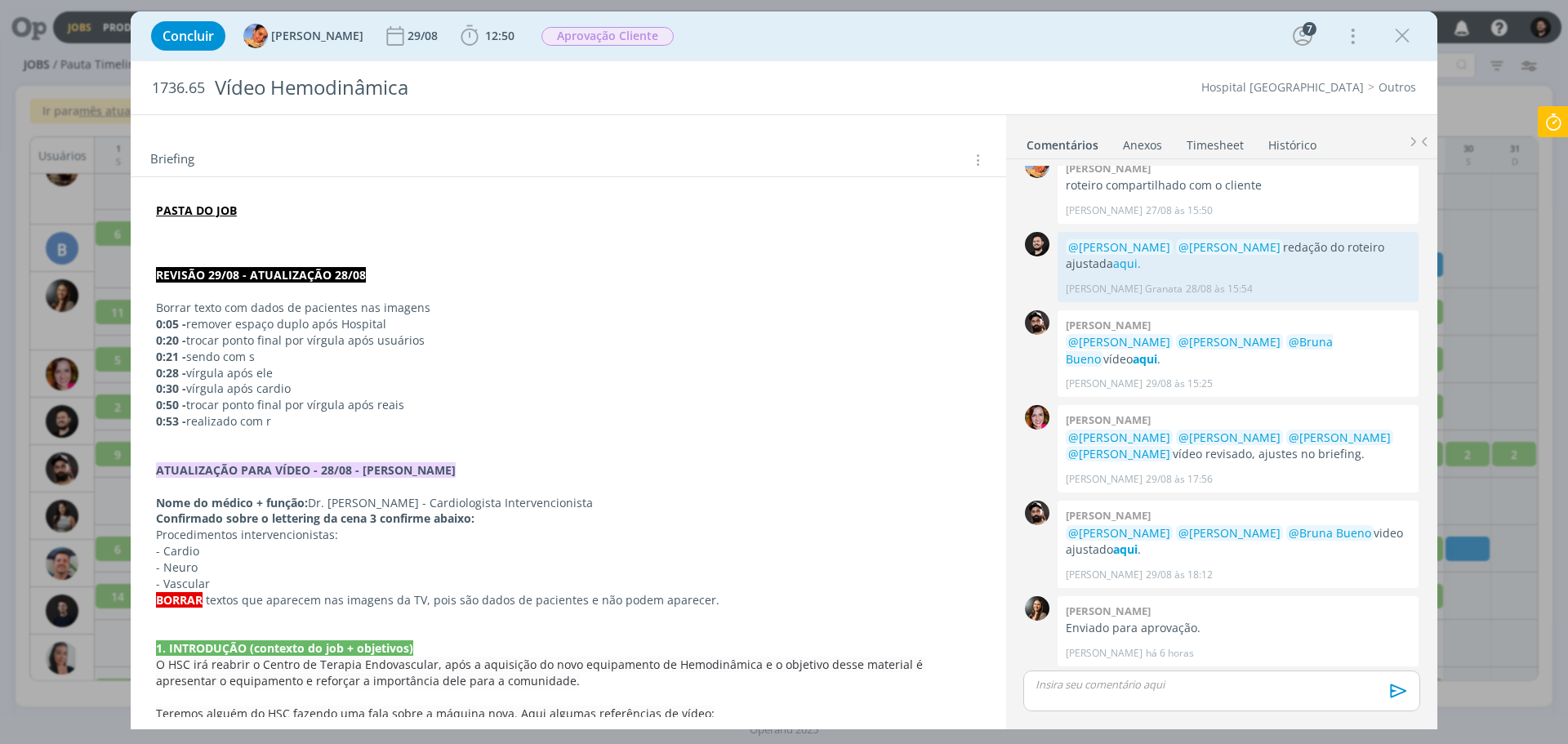
scroll to position [0, 0]
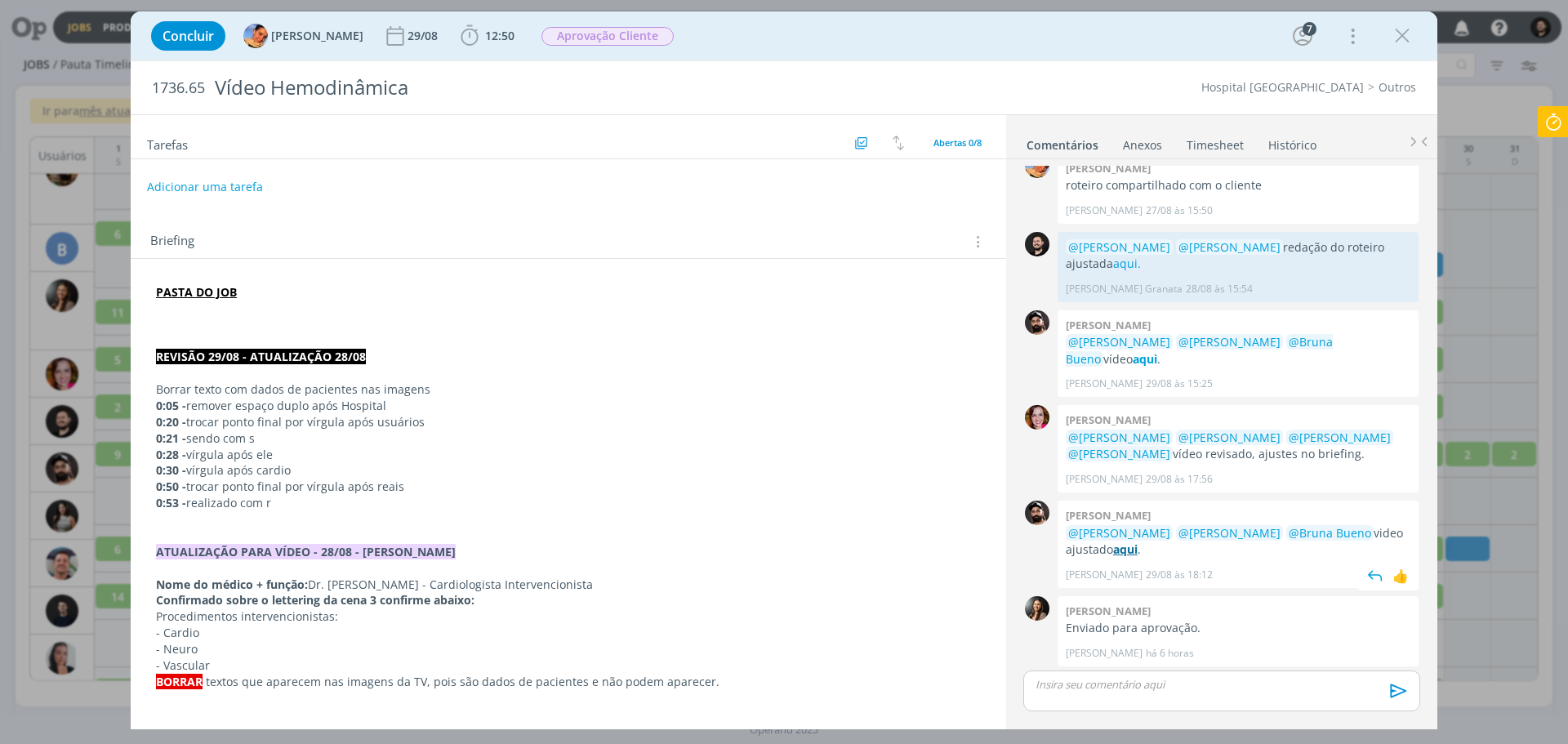
click at [1132, 542] on strong "aqui" at bounding box center [1125, 550] width 24 height 16
click at [1113, 256] on link "aqui." at bounding box center [1127, 263] width 28 height 16
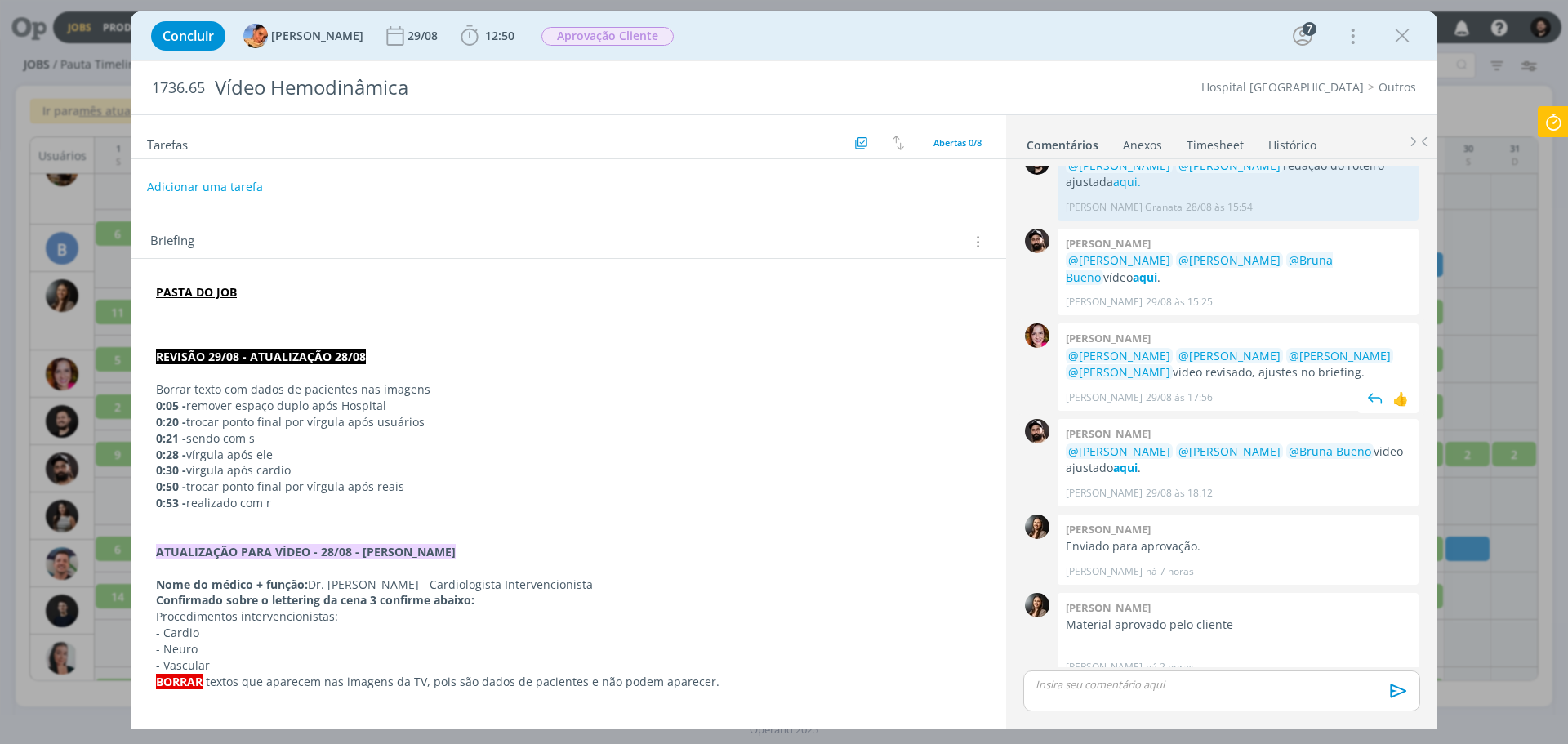
scroll to position [178, 0]
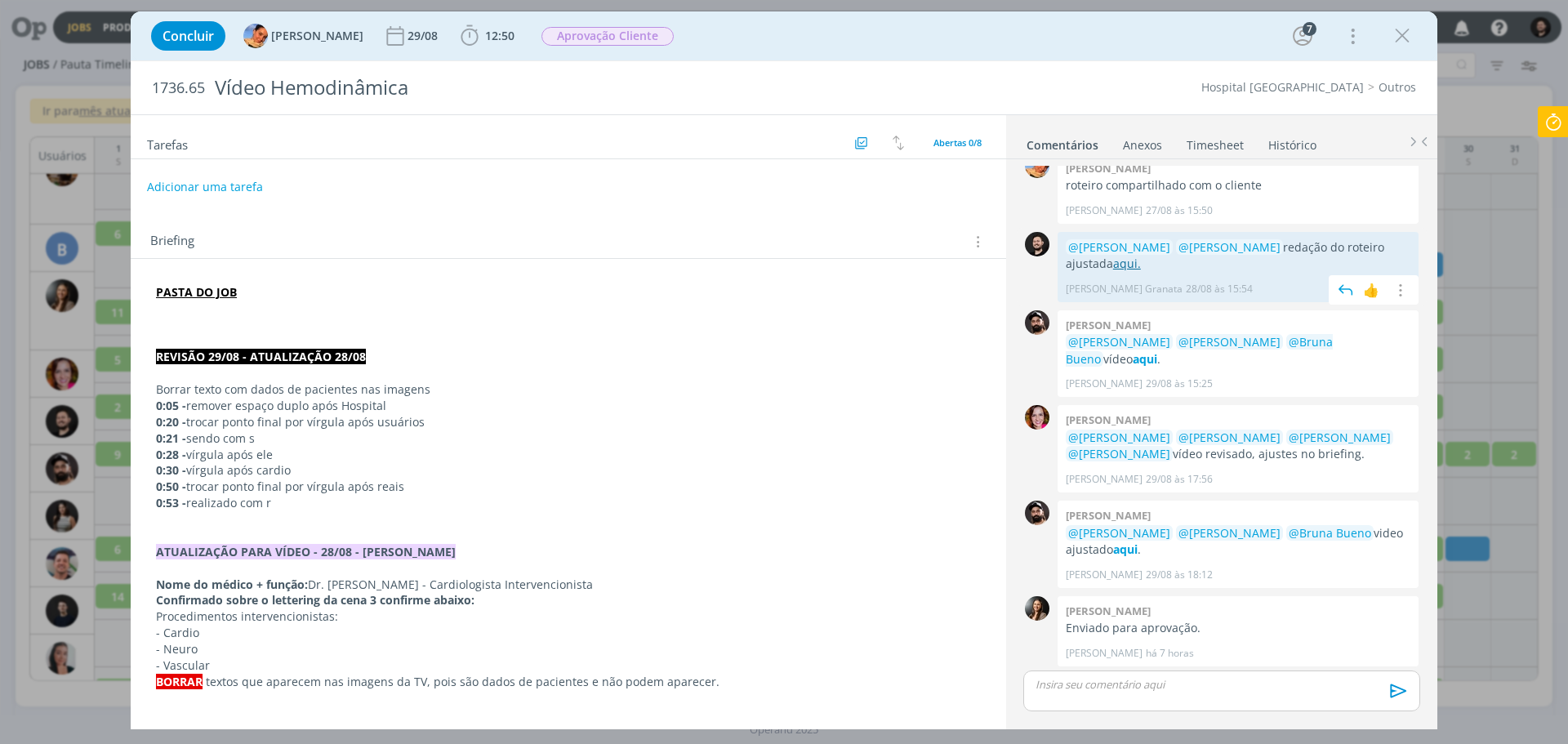
click at [1113, 256] on link "aqui." at bounding box center [1127, 263] width 28 height 16
